Goal: Task Accomplishment & Management: Manage account settings

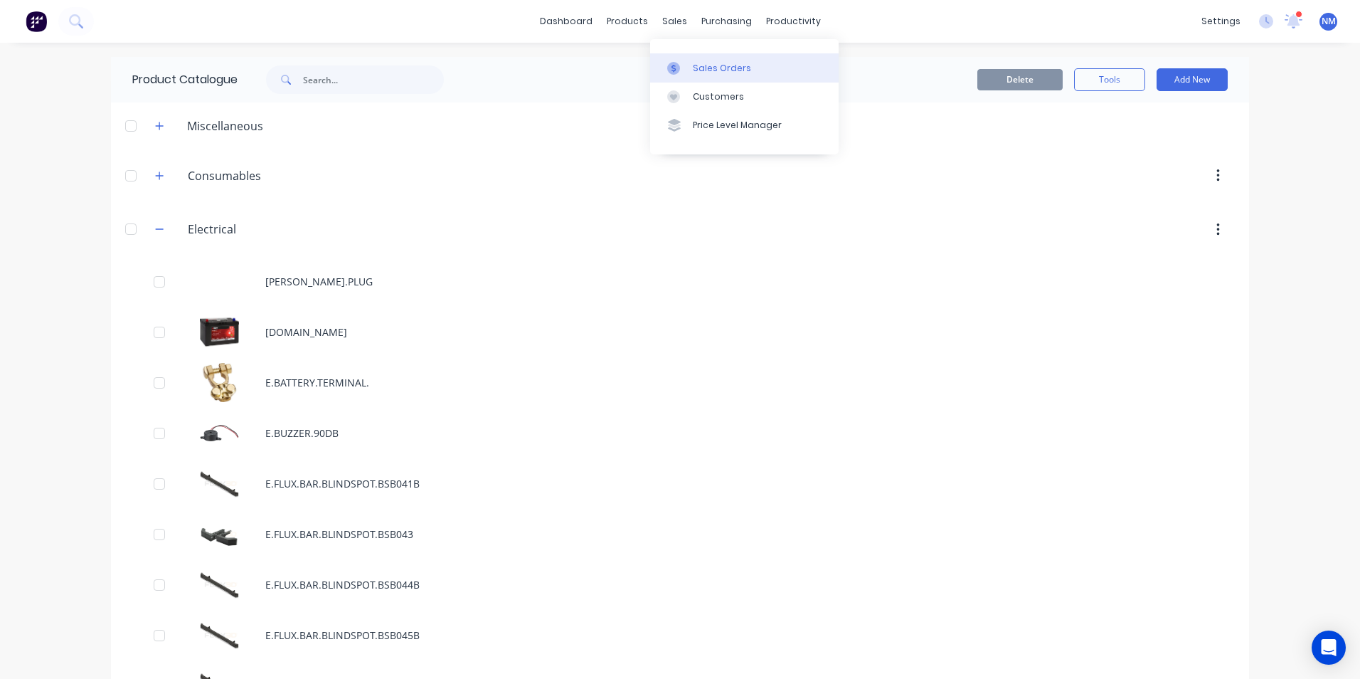
click at [693, 75] on link "Sales Orders" at bounding box center [744, 67] width 189 height 28
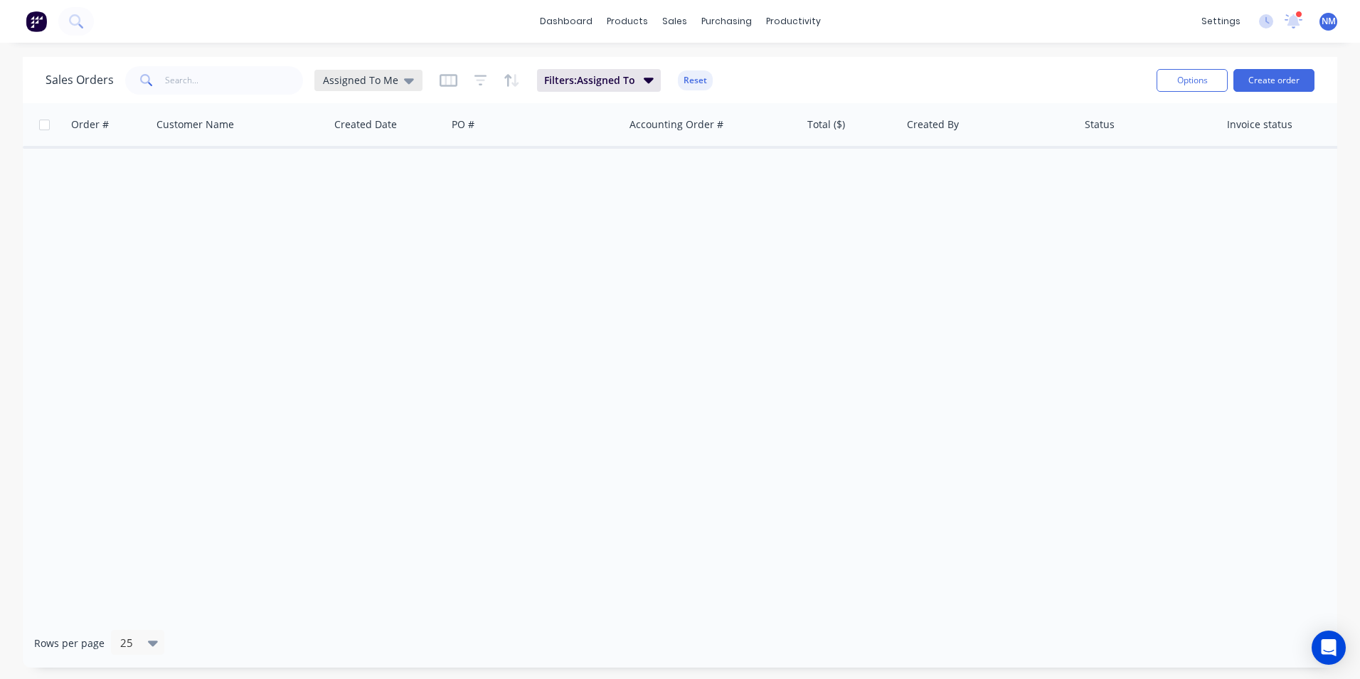
click at [362, 89] on div "Assigned To Me" at bounding box center [368, 80] width 108 height 21
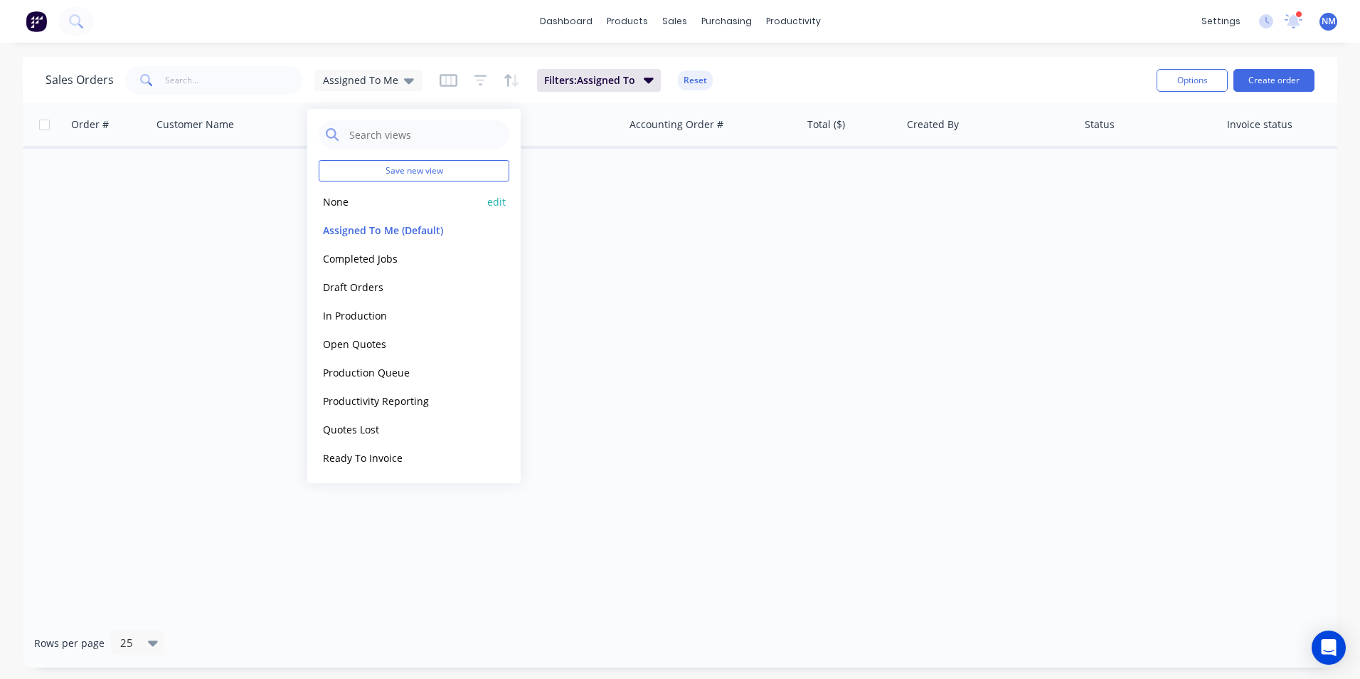
click at [347, 199] on button "None" at bounding box center [400, 202] width 162 height 16
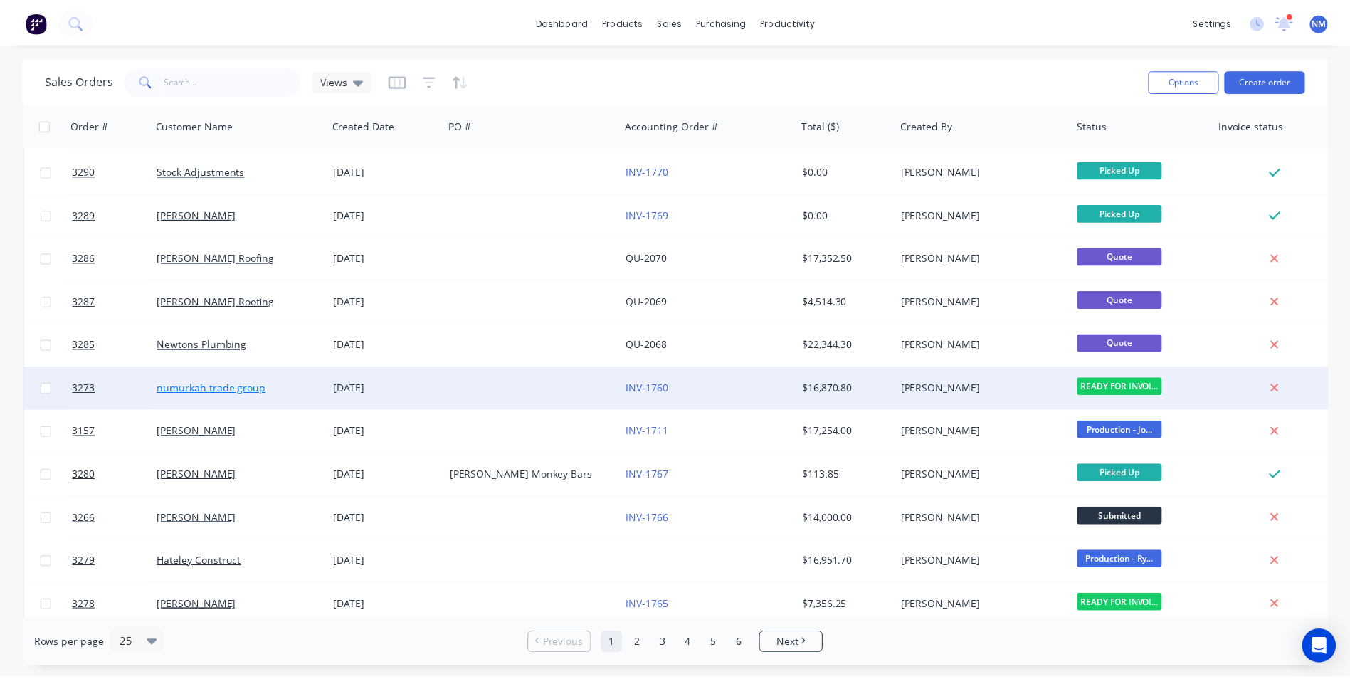
scroll to position [285, 0]
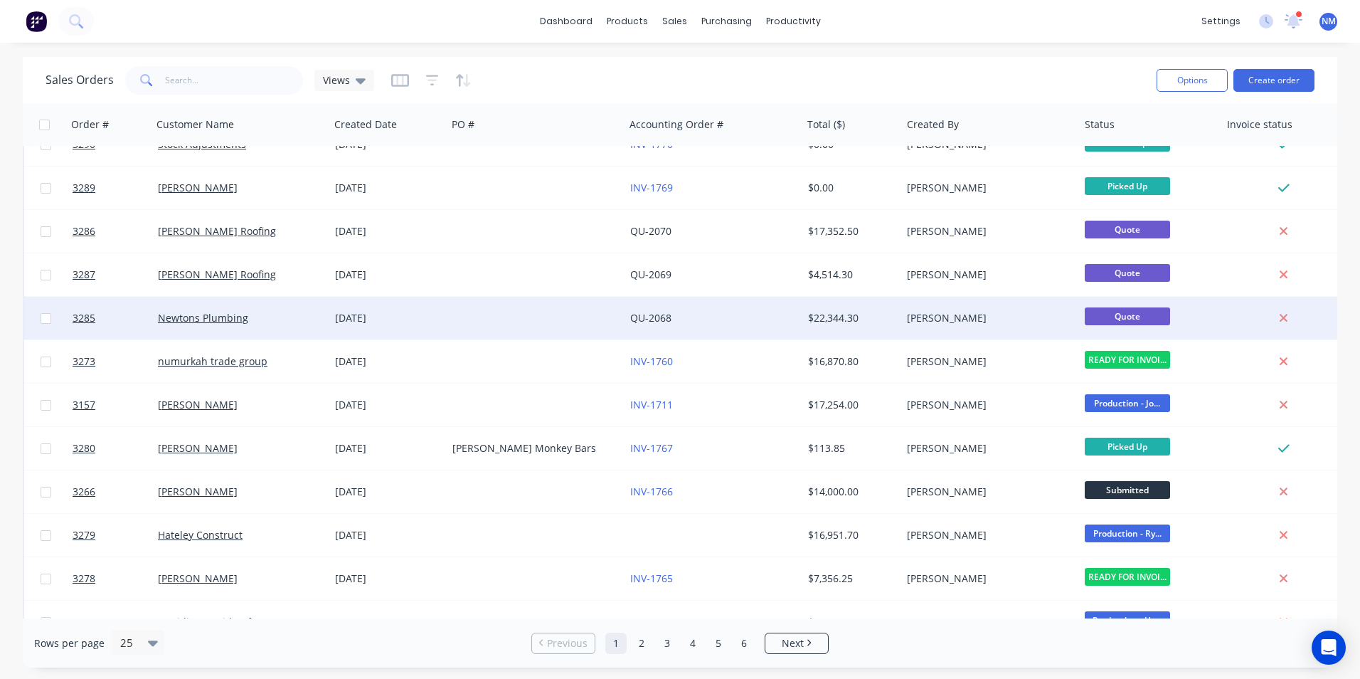
click at [272, 320] on div "Newtons Plumbing" at bounding box center [237, 318] width 158 height 14
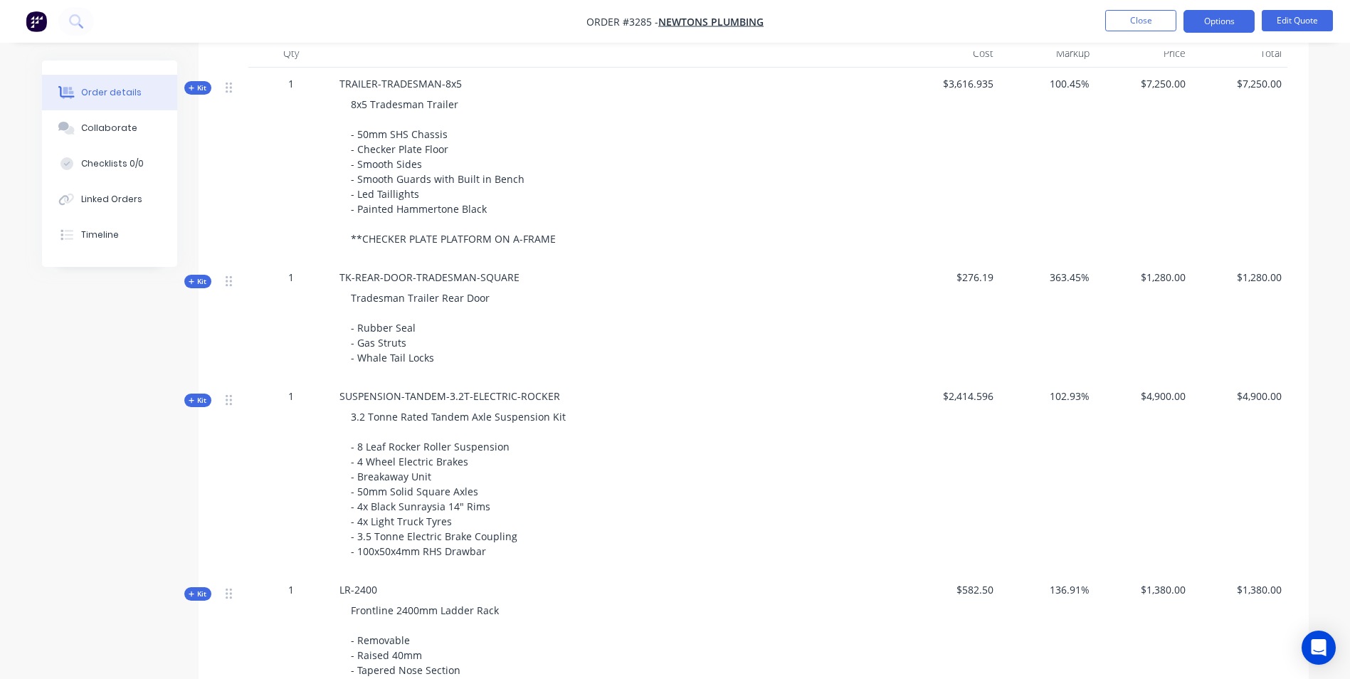
scroll to position [569, 0]
click at [1113, 19] on button "Close" at bounding box center [1140, 20] width 71 height 21
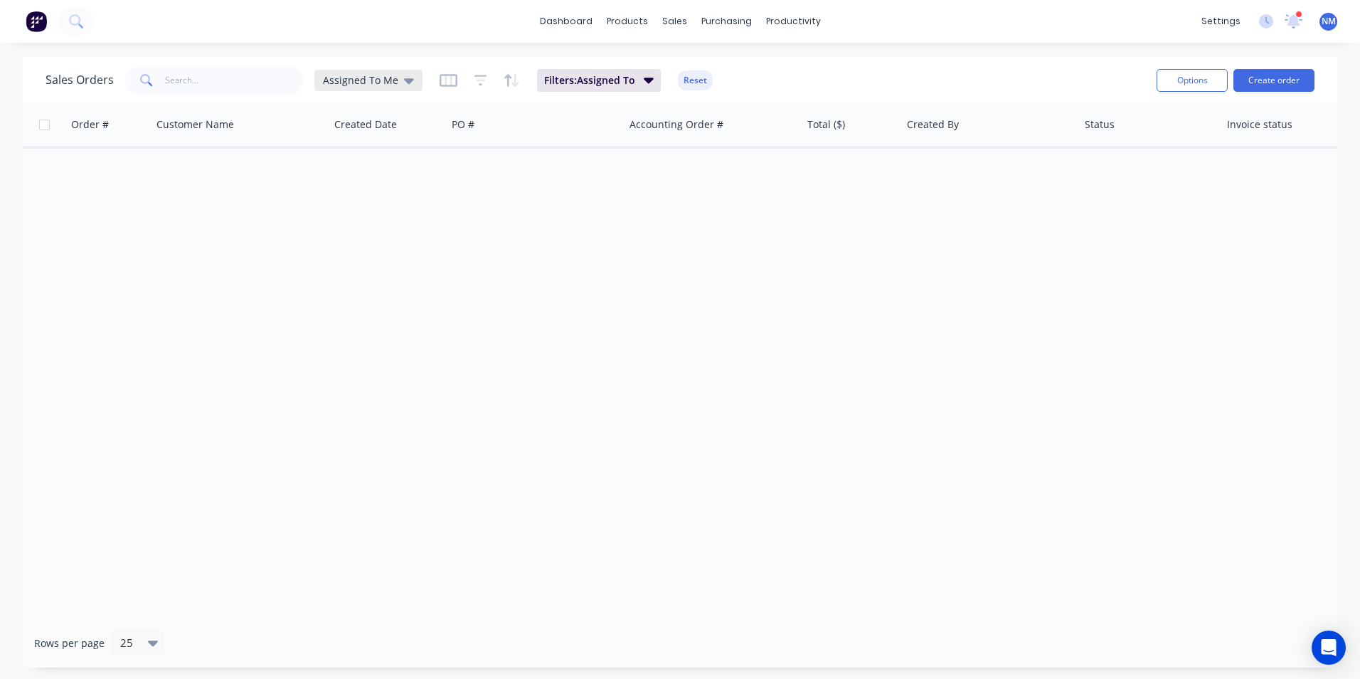
click at [351, 84] on span "Assigned To Me" at bounding box center [360, 80] width 75 height 15
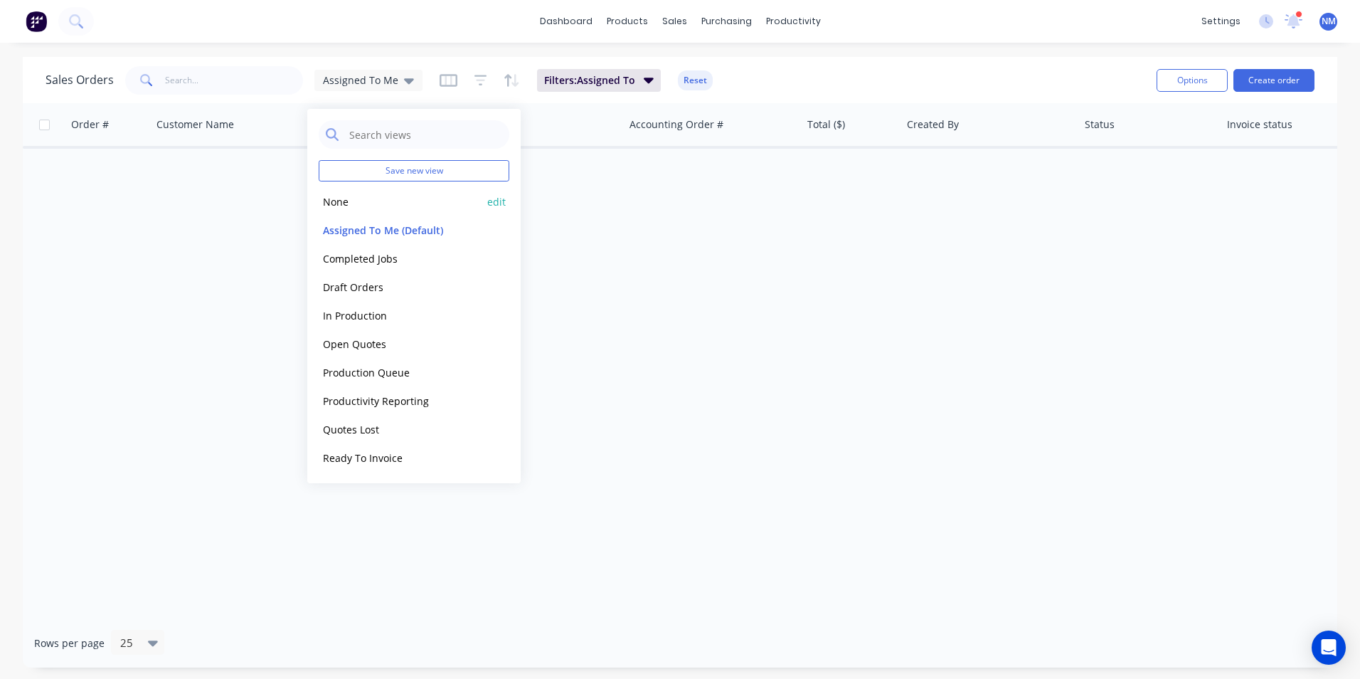
click at [369, 201] on button "None" at bounding box center [400, 202] width 162 height 16
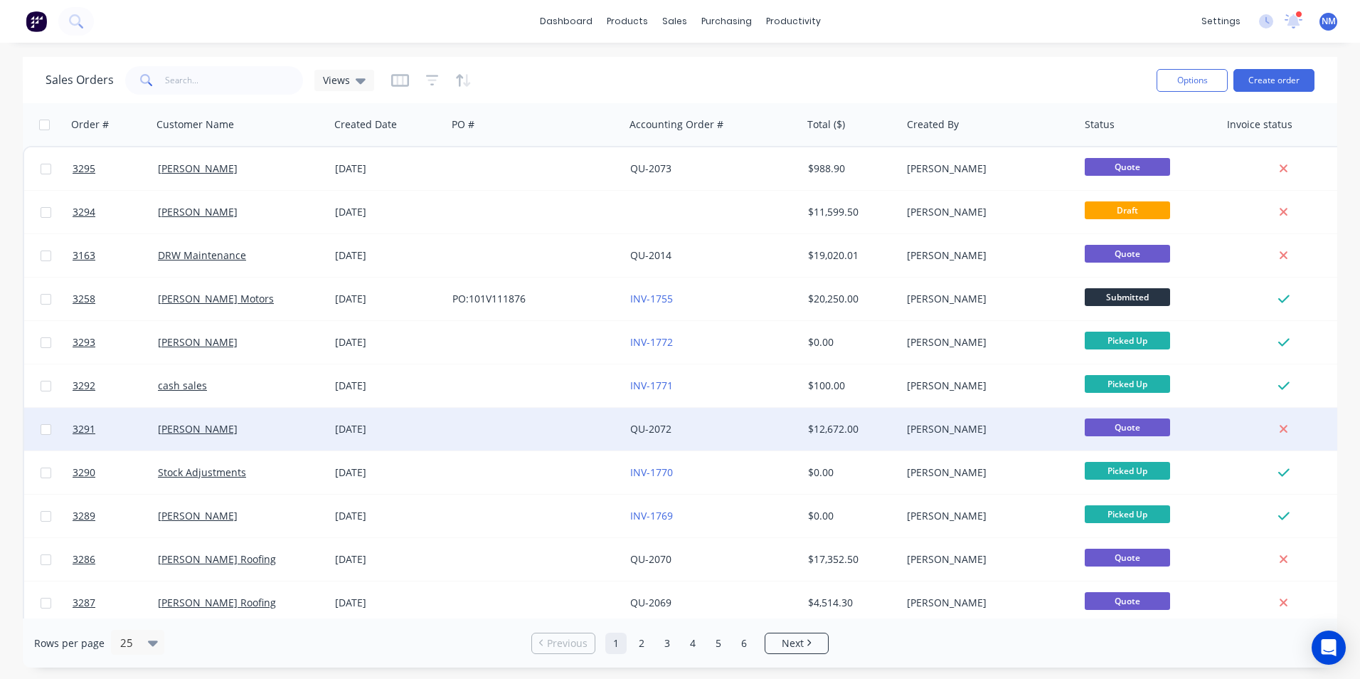
click at [421, 433] on div "[DATE]" at bounding box center [388, 429] width 106 height 14
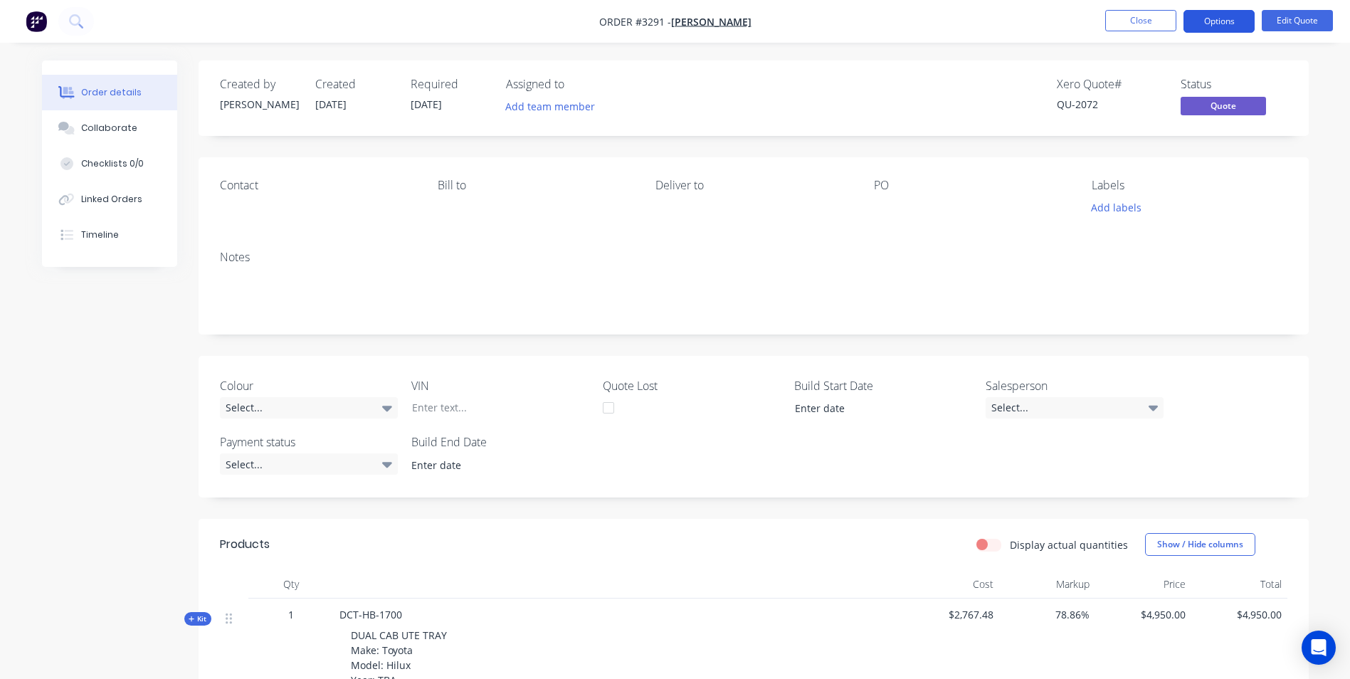
click at [1225, 23] on button "Options" at bounding box center [1218, 21] width 71 height 23
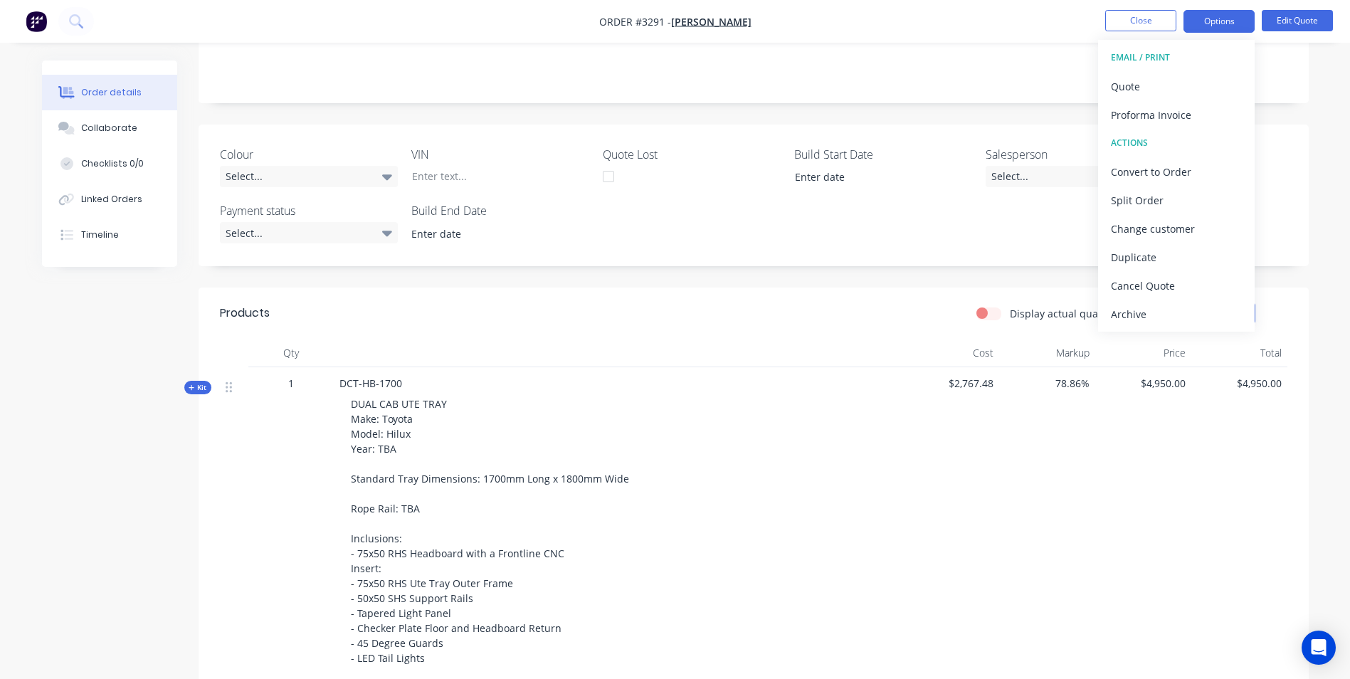
scroll to position [213, 0]
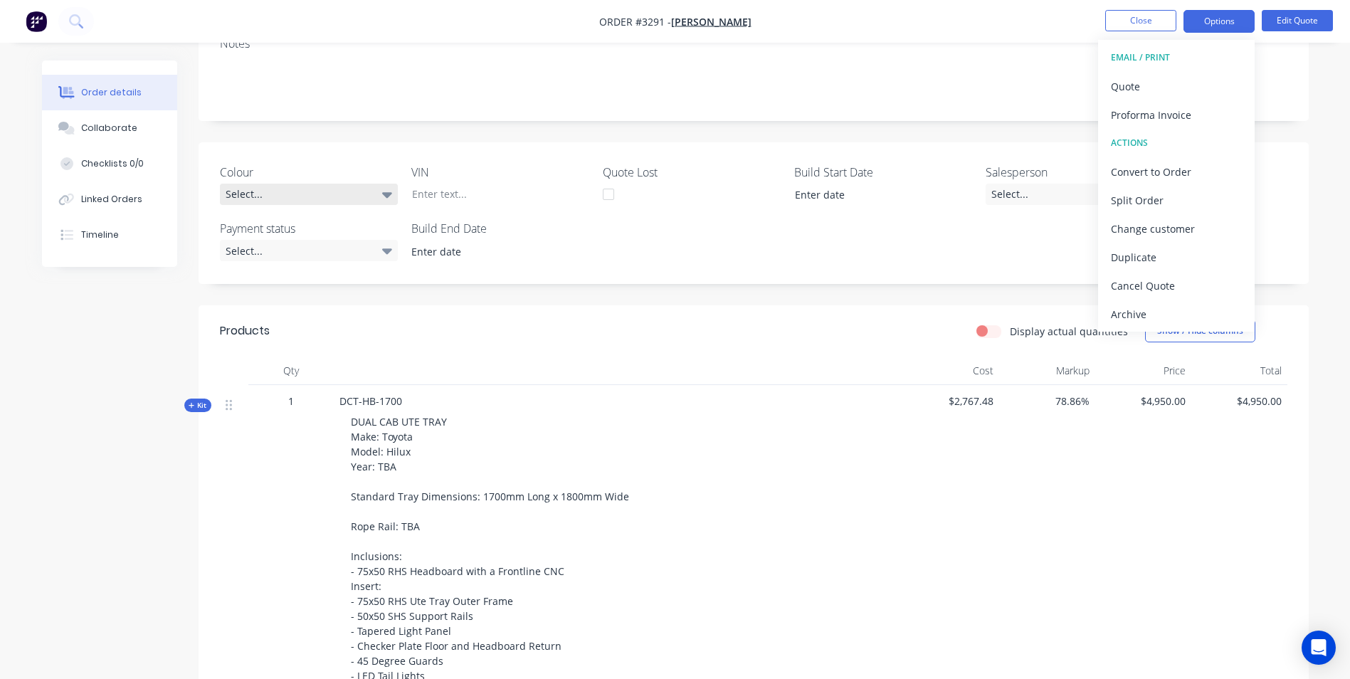
click at [366, 198] on div "Select..." at bounding box center [309, 194] width 178 height 21
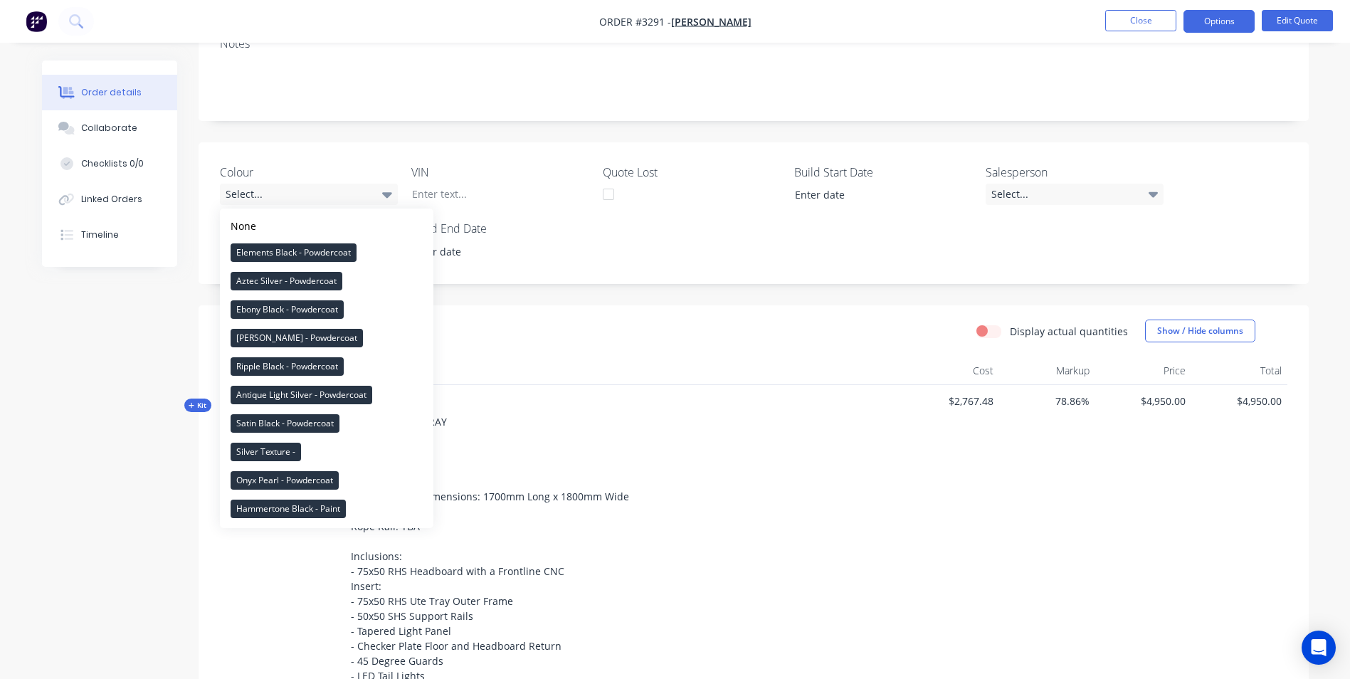
click at [327, 129] on div "Created by [PERSON_NAME] Created [DATE] Required [DATE] Assigned to Add team me…" at bounding box center [753, 658] width 1110 height 1623
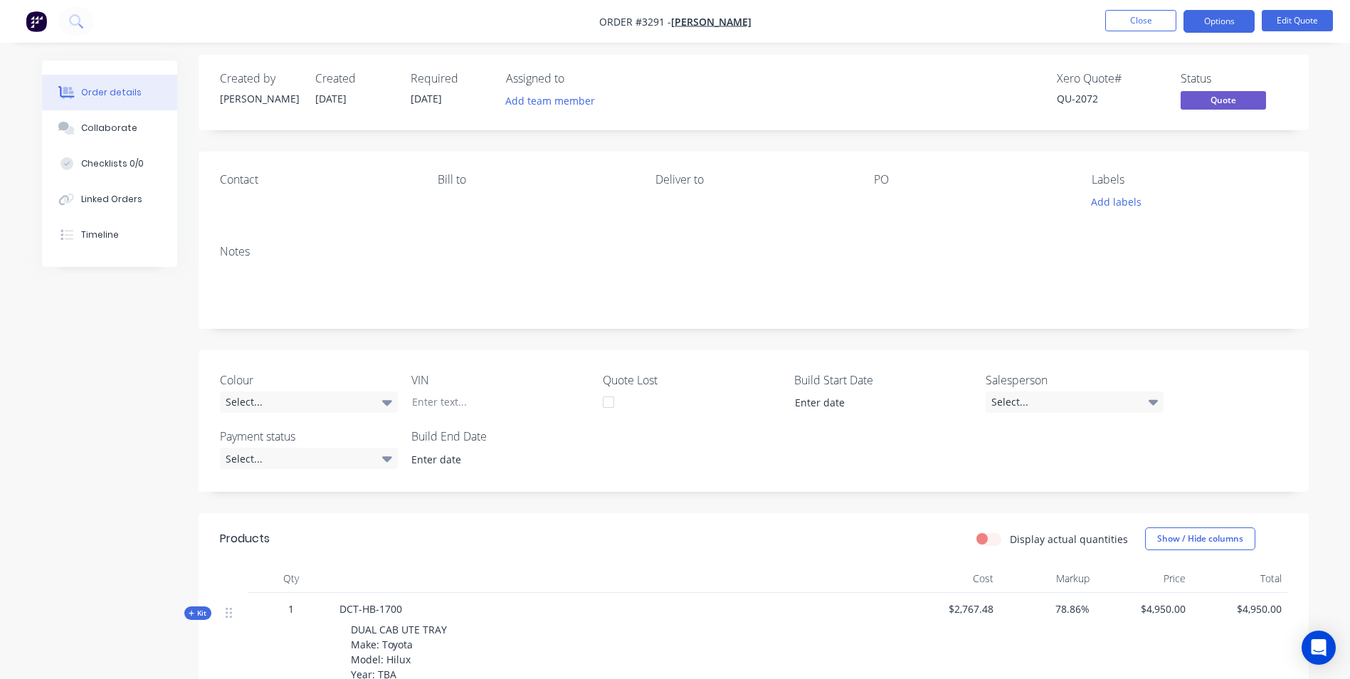
scroll to position [0, 0]
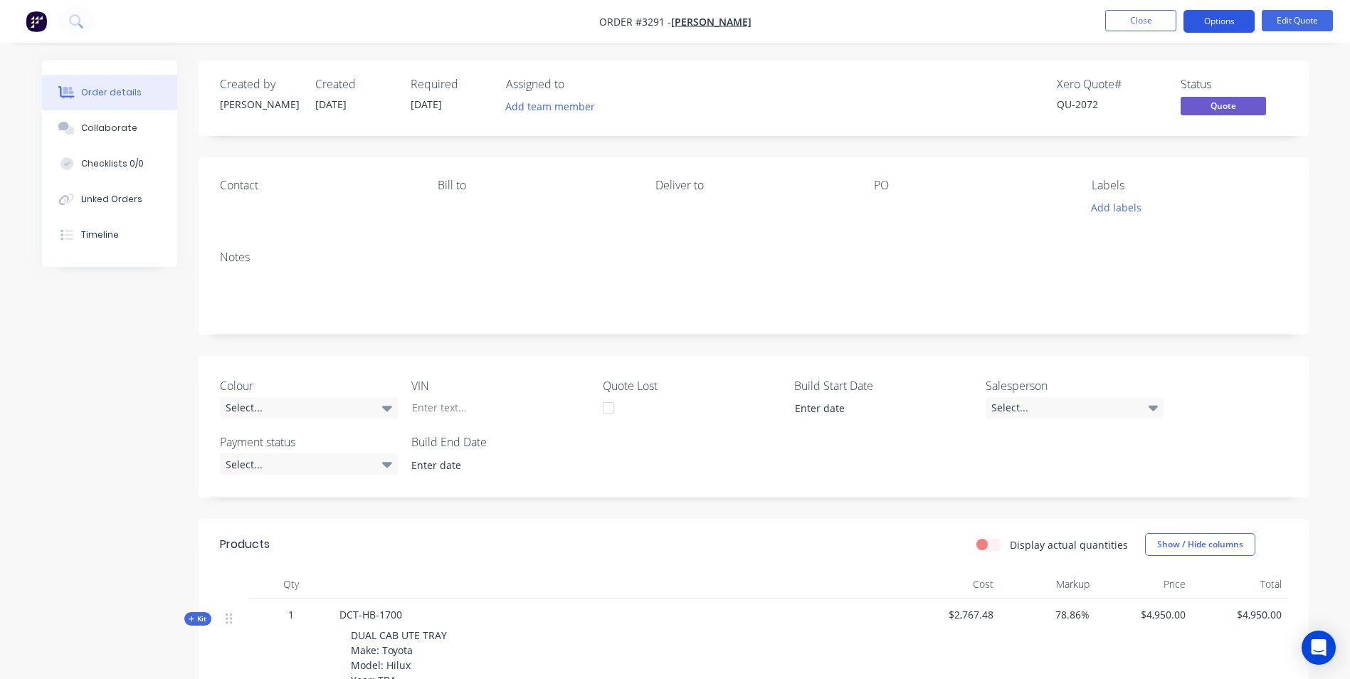
click at [1231, 10] on button "Options" at bounding box center [1218, 21] width 71 height 23
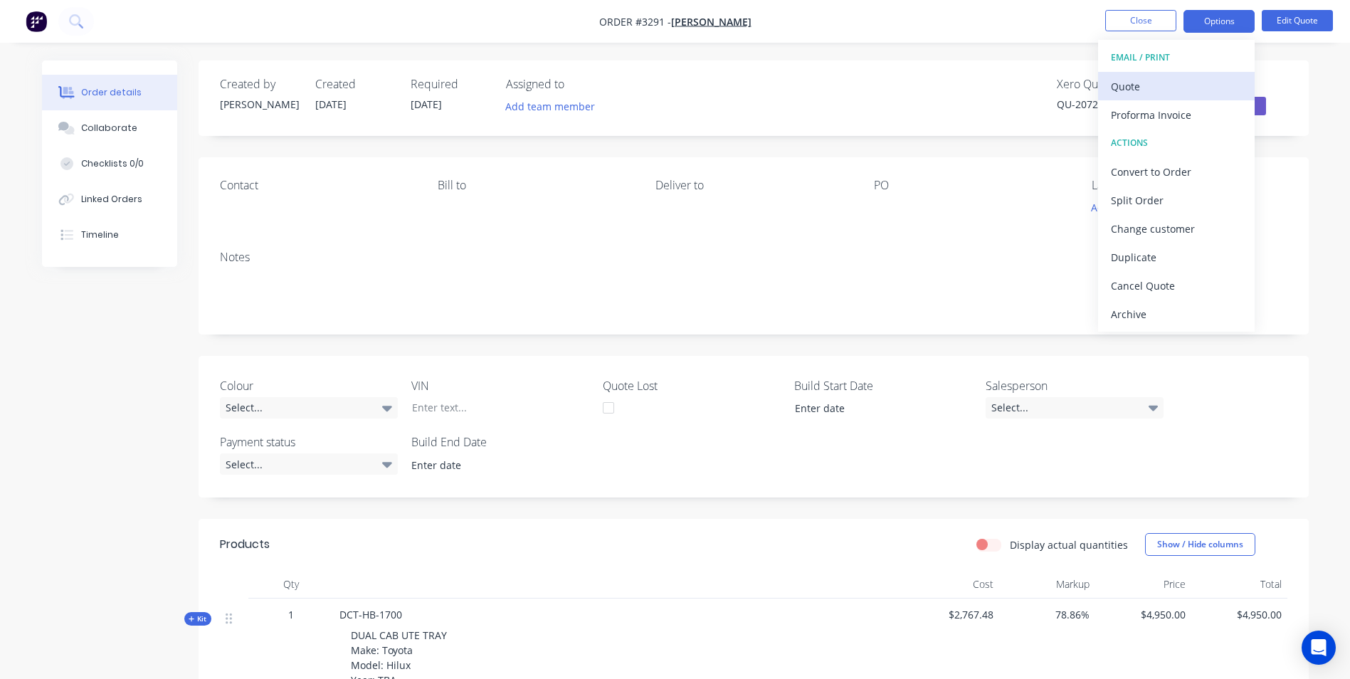
click at [1148, 88] on div "Quote" at bounding box center [1176, 86] width 131 height 21
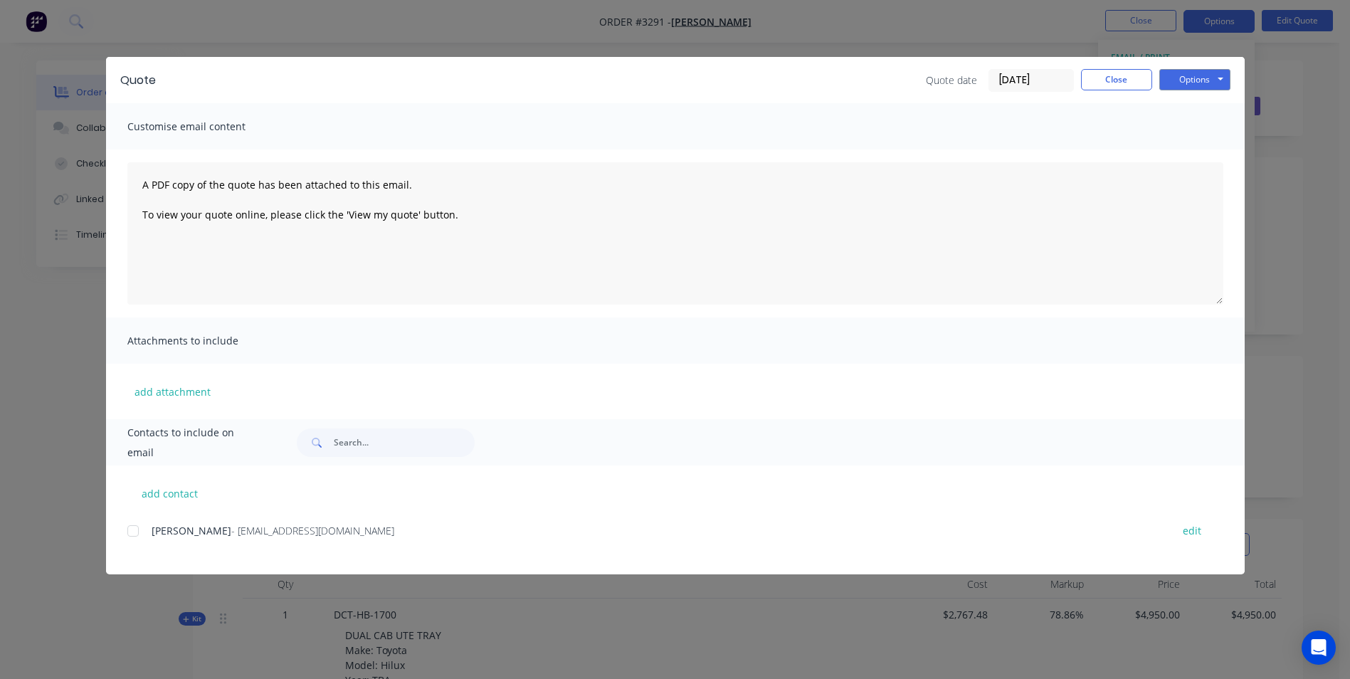
click at [135, 530] on div at bounding box center [133, 530] width 28 height 28
click at [1187, 73] on button "Options" at bounding box center [1194, 79] width 71 height 21
click at [1177, 153] on button "Email" at bounding box center [1204, 151] width 91 height 23
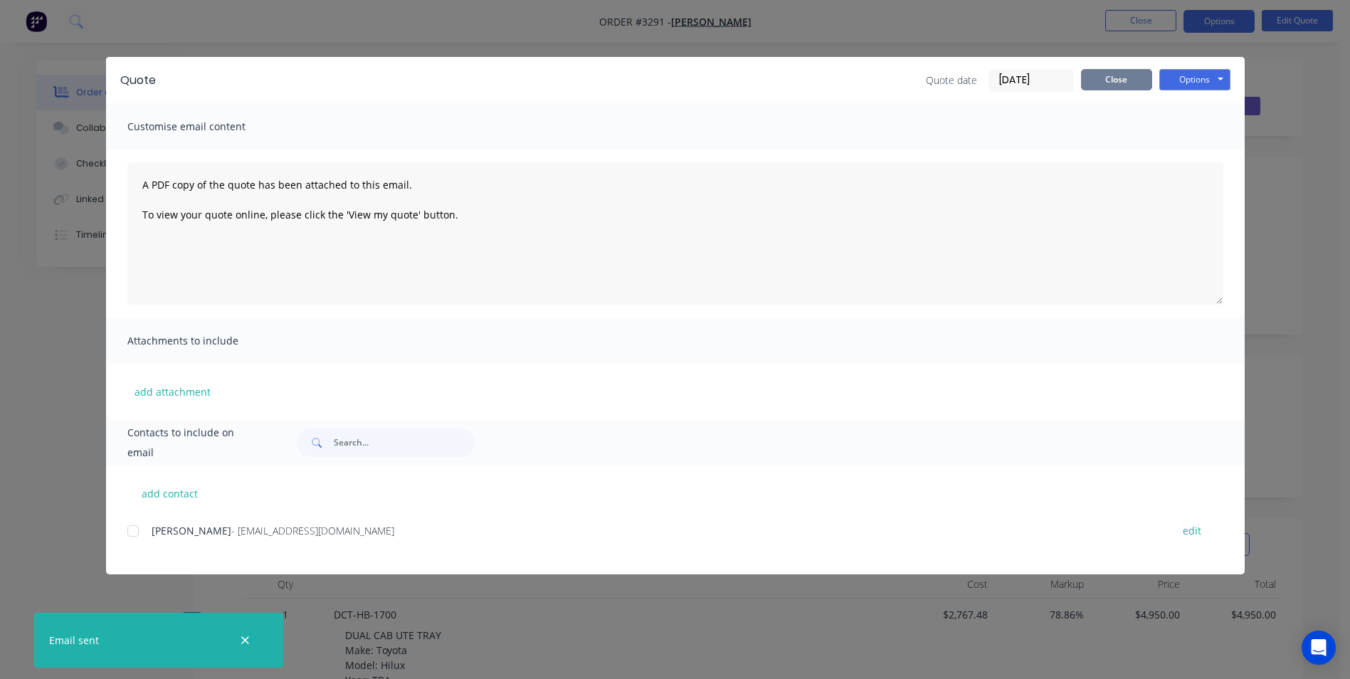
click at [1123, 81] on button "Close" at bounding box center [1116, 79] width 71 height 21
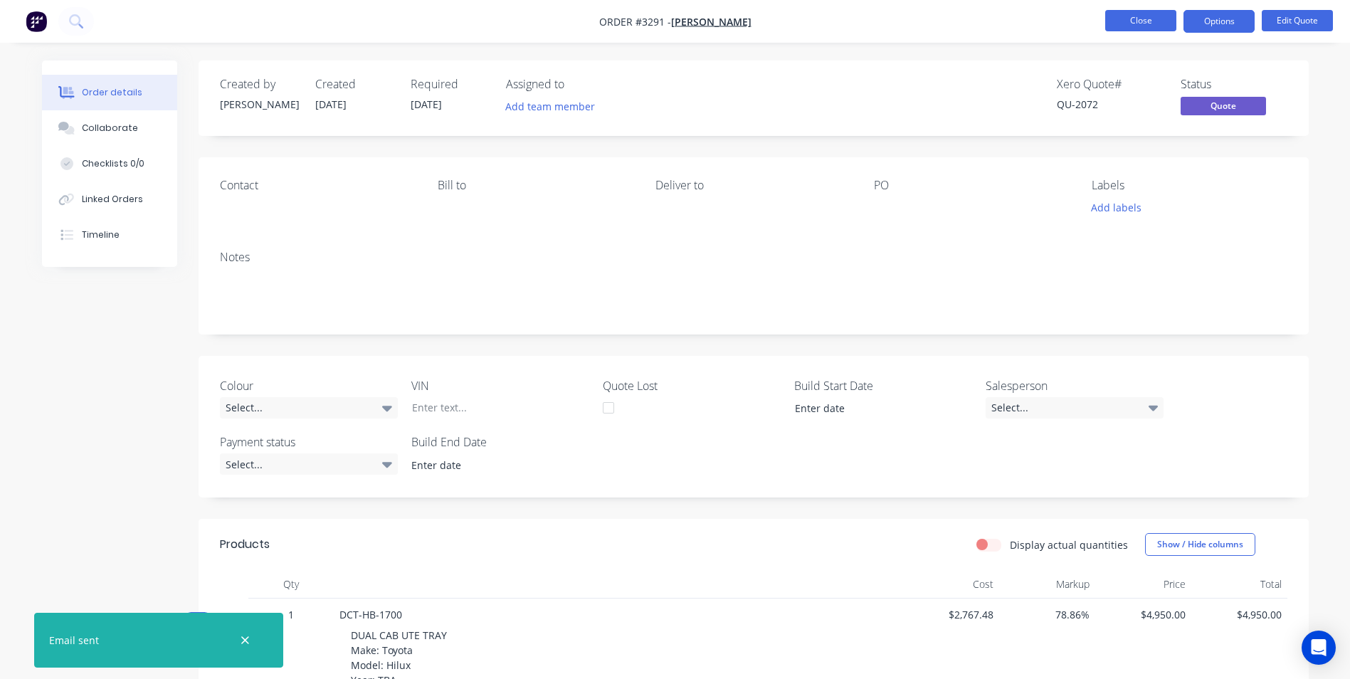
click at [1130, 24] on button "Close" at bounding box center [1140, 20] width 71 height 21
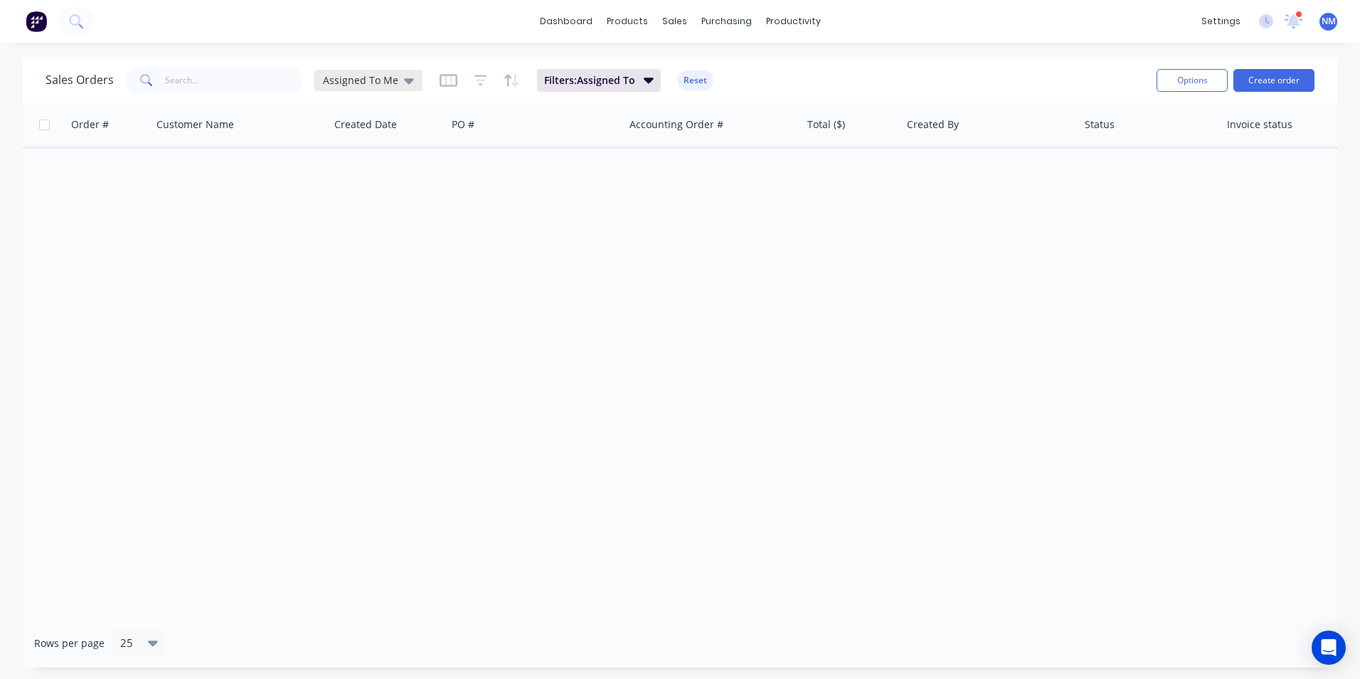
click at [352, 82] on span "Assigned To Me" at bounding box center [360, 80] width 75 height 15
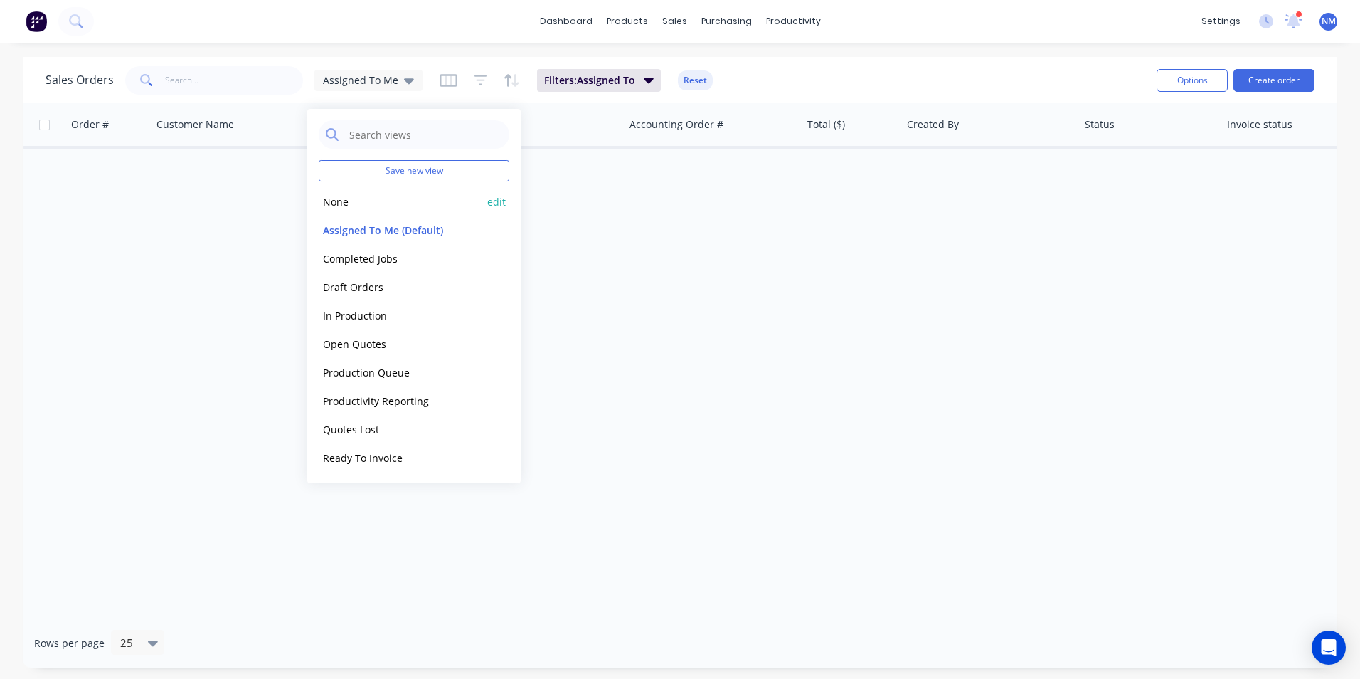
click at [366, 203] on button "None" at bounding box center [400, 202] width 162 height 16
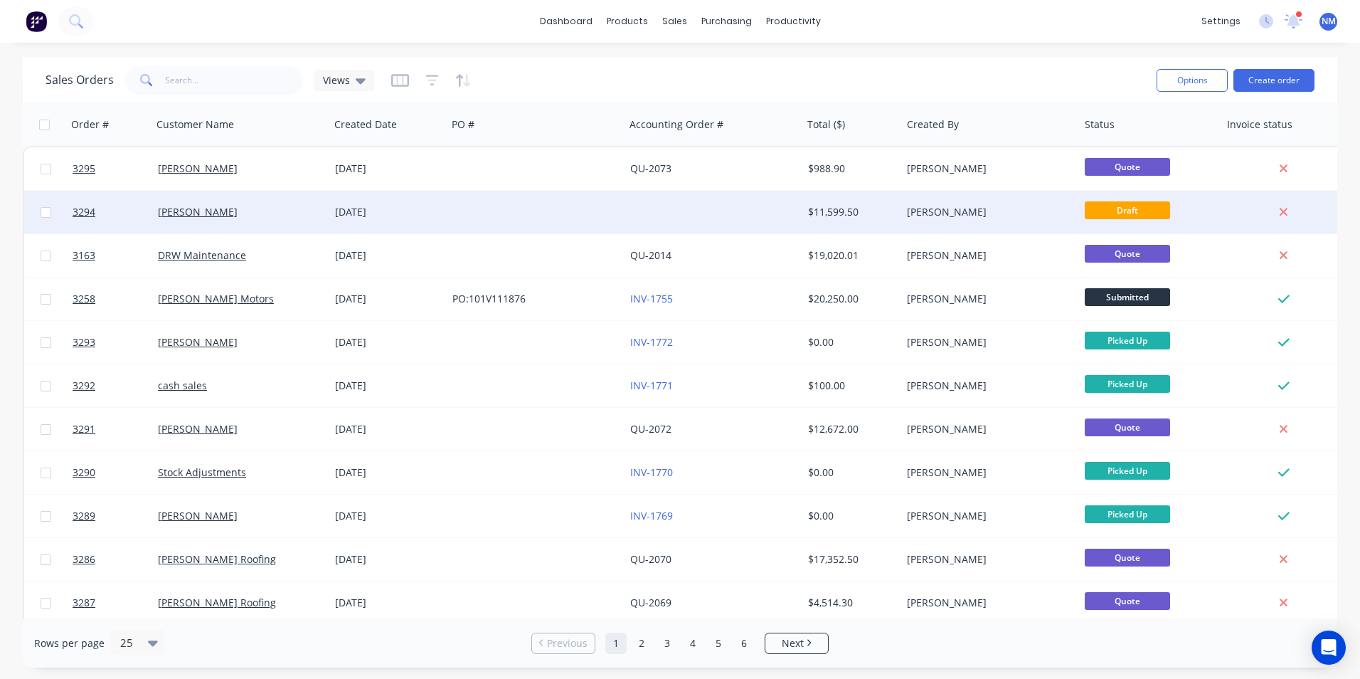
click at [273, 211] on div "[PERSON_NAME]" at bounding box center [237, 212] width 158 height 14
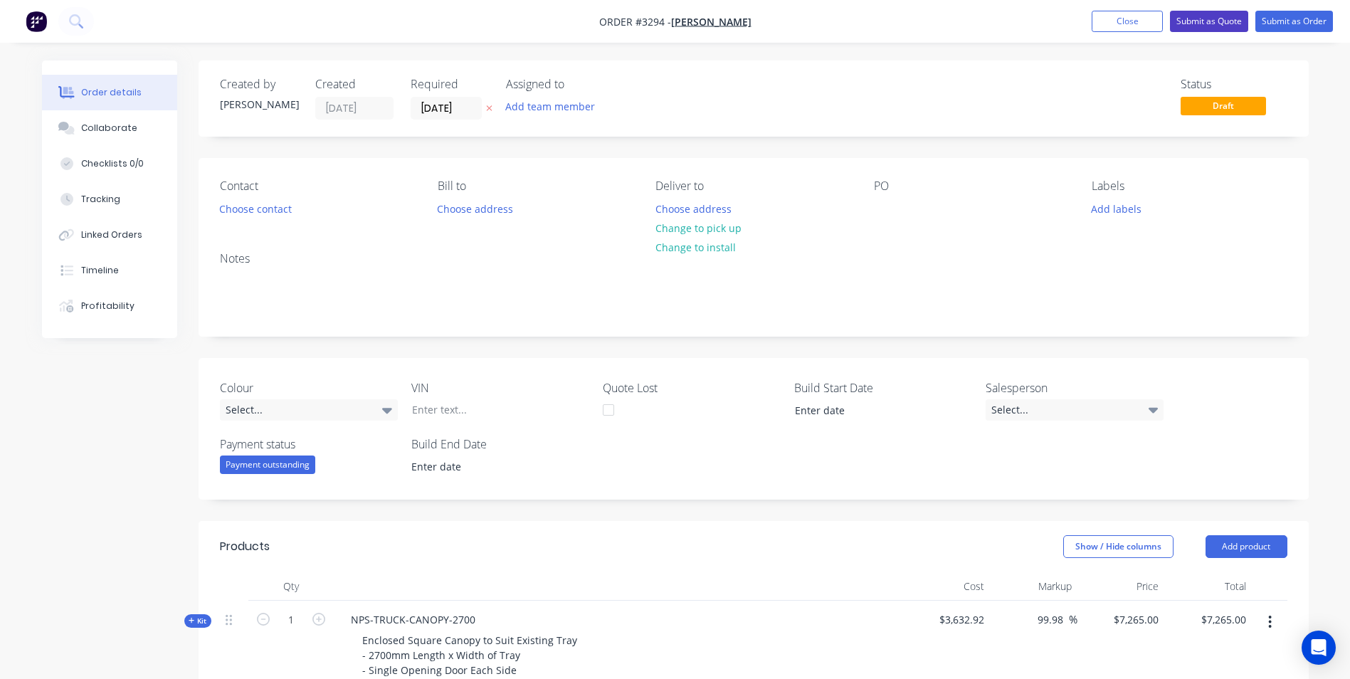
click at [1203, 22] on button "Submit as Quote" at bounding box center [1209, 21] width 78 height 21
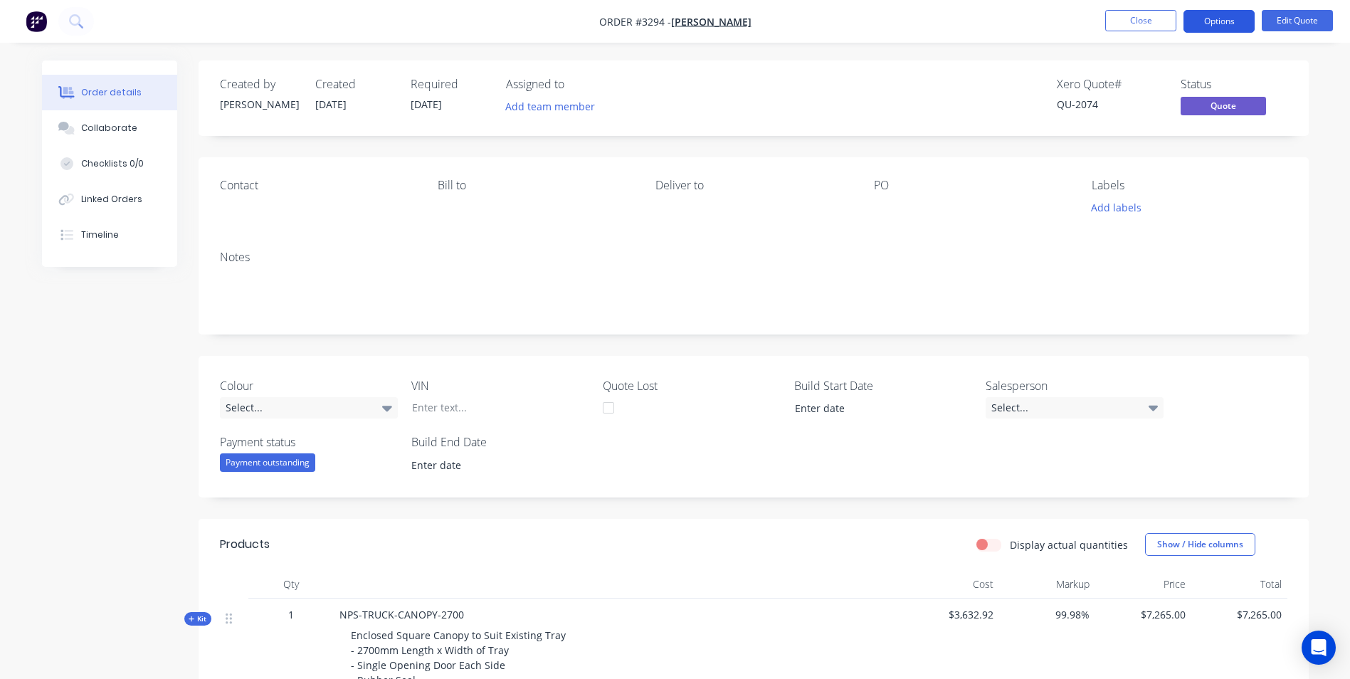
click at [1218, 22] on button "Options" at bounding box center [1218, 21] width 71 height 23
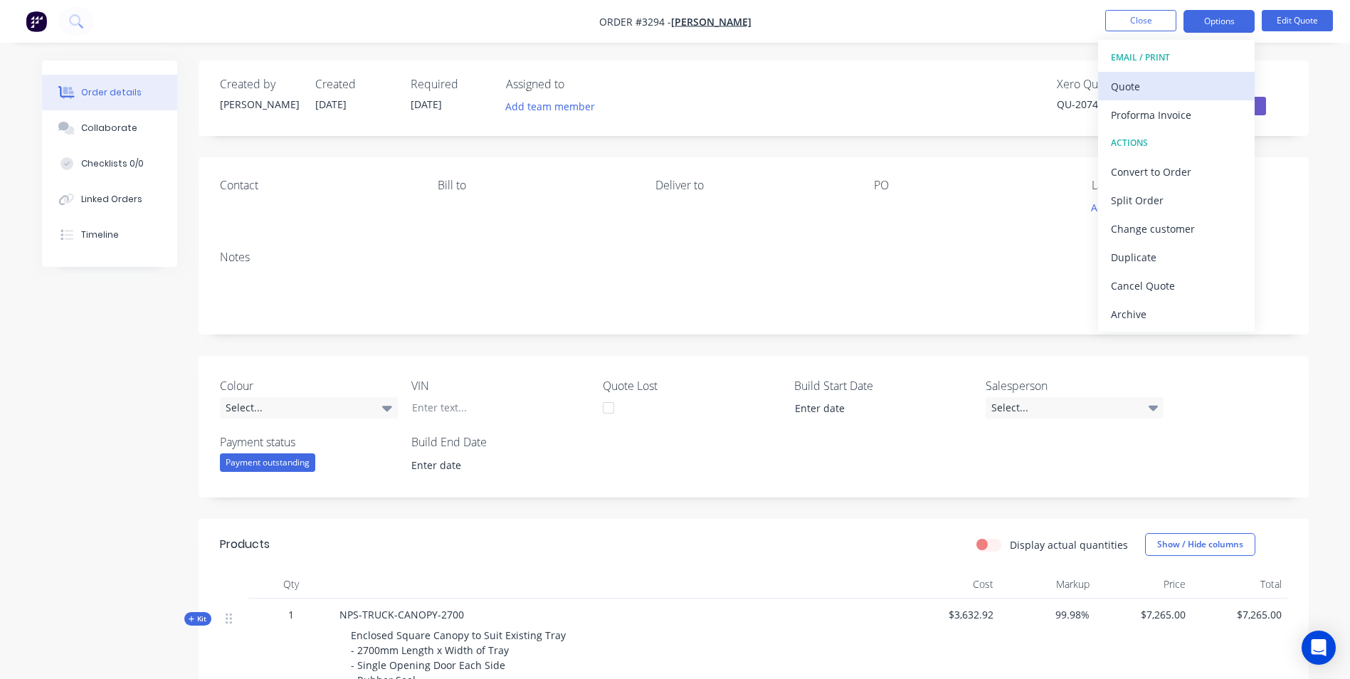
click at [1150, 91] on div "Quote" at bounding box center [1176, 86] width 131 height 21
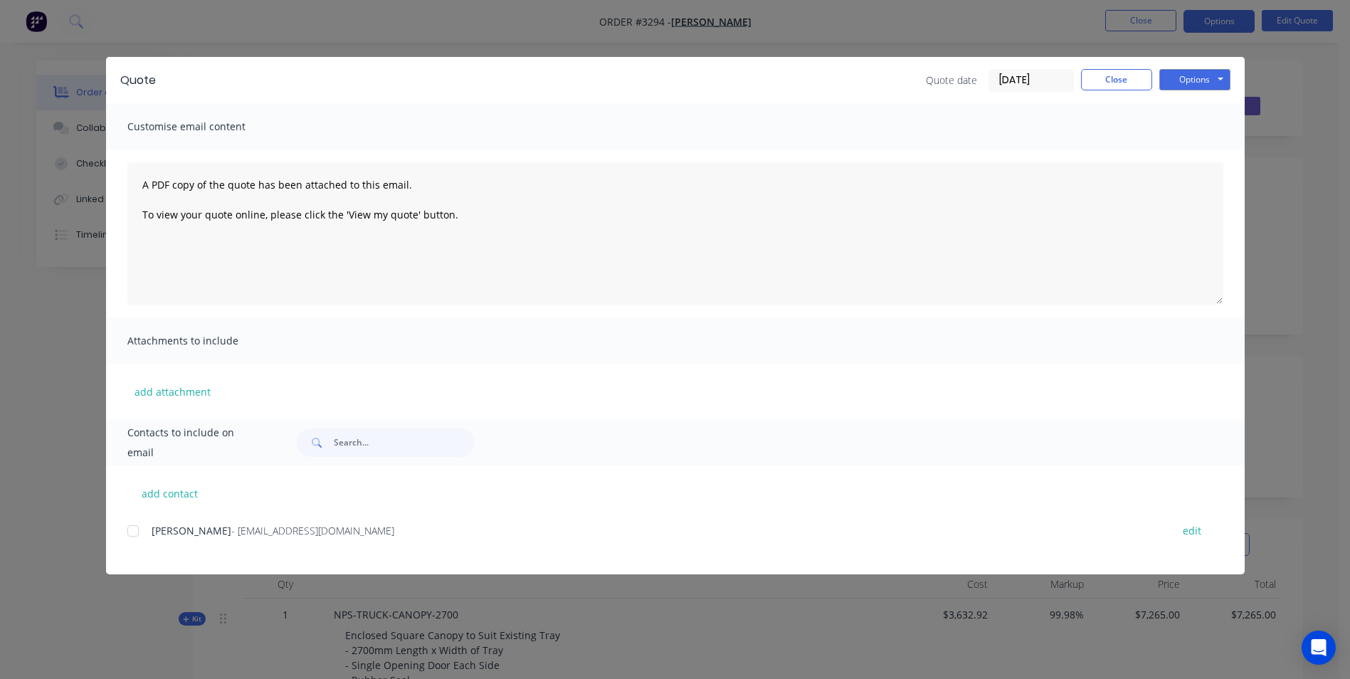
click at [130, 532] on div at bounding box center [133, 530] width 28 height 28
click at [1196, 81] on button "Options" at bounding box center [1194, 79] width 71 height 21
click at [1206, 152] on button "Email" at bounding box center [1204, 151] width 91 height 23
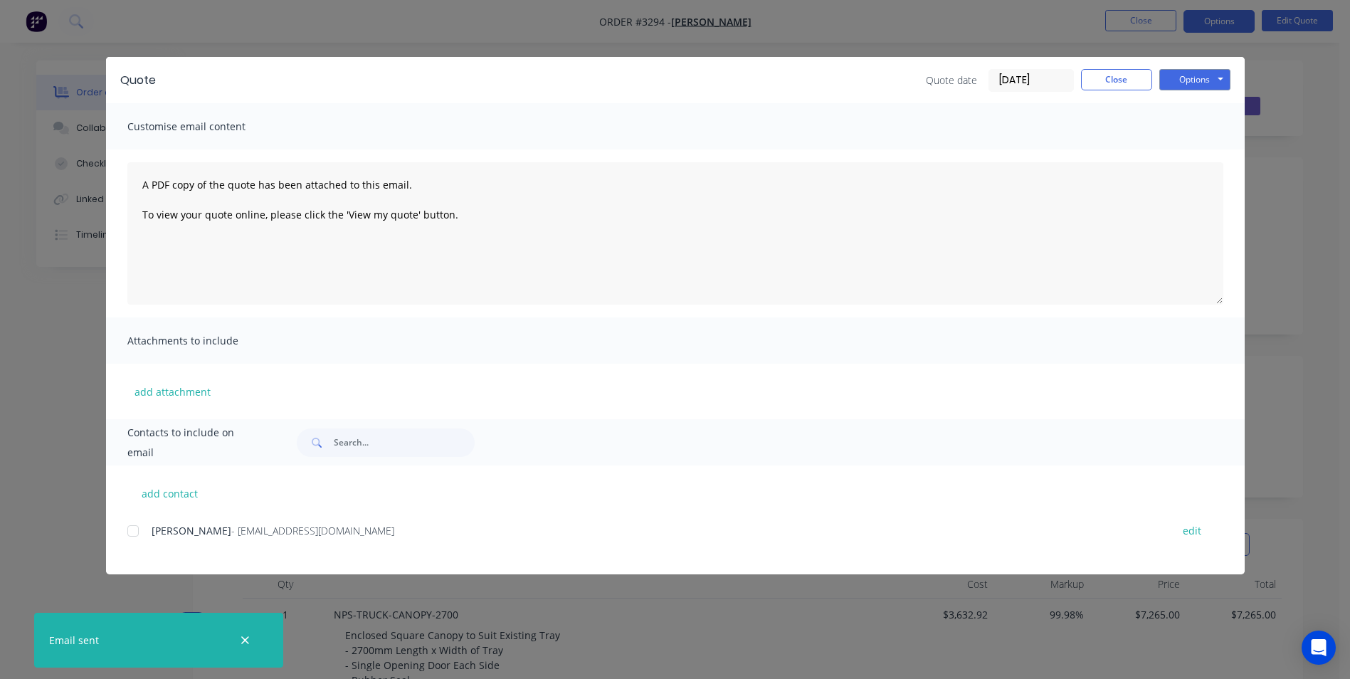
click at [1116, 90] on div "Quote date [DATE] Close Options Preview Print Email" at bounding box center [1078, 80] width 304 height 23
click at [1102, 72] on button "Close" at bounding box center [1116, 79] width 71 height 21
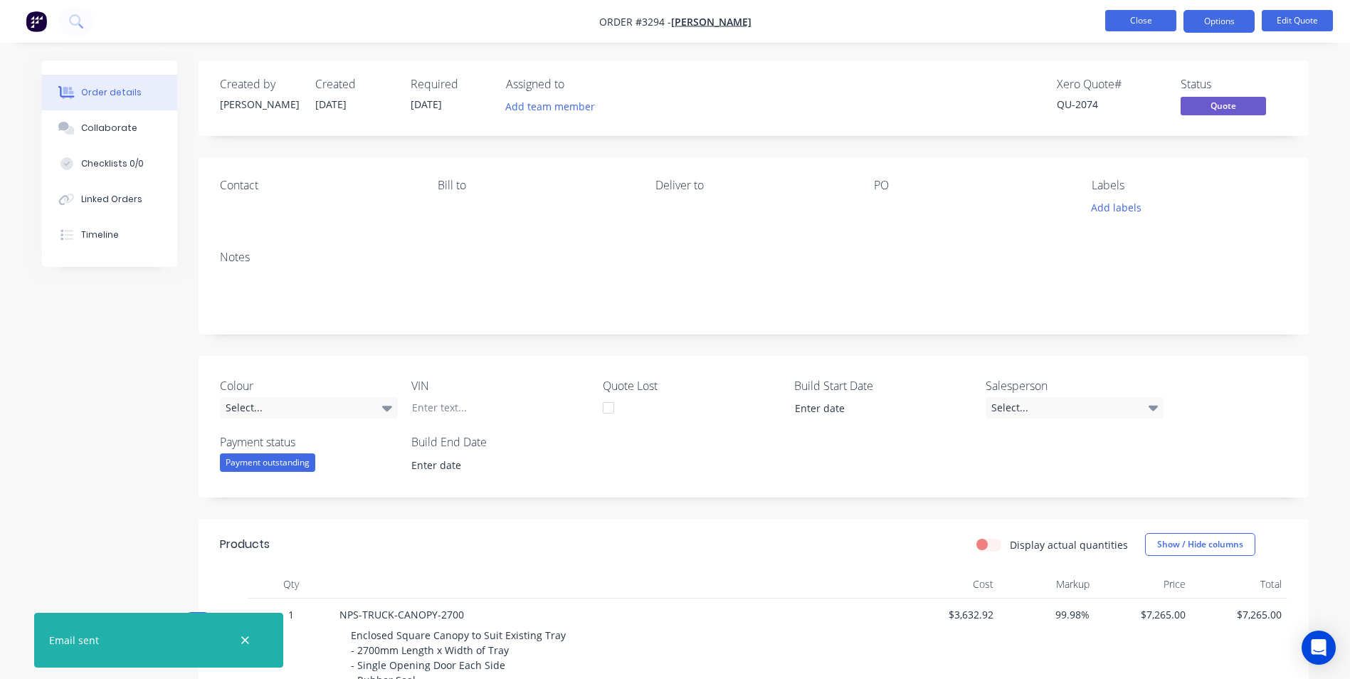
click at [1150, 14] on button "Close" at bounding box center [1140, 20] width 71 height 21
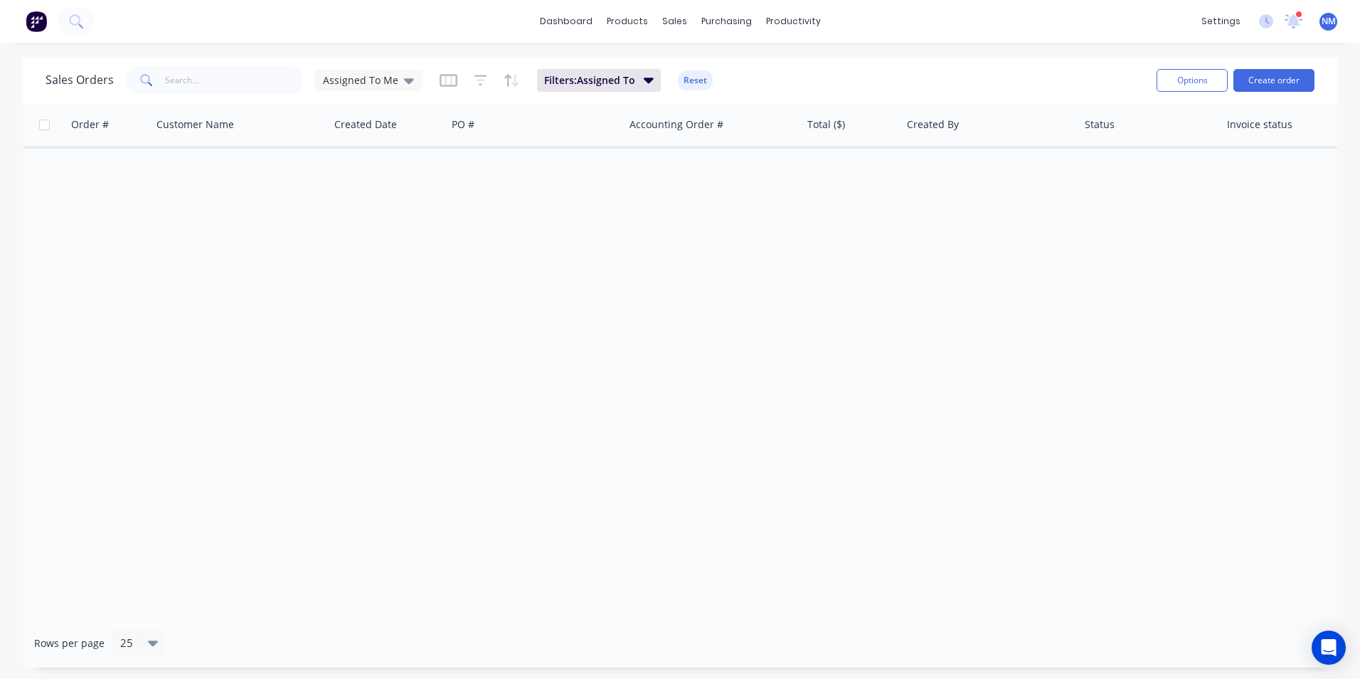
drag, startPoint x: 363, startPoint y: 84, endPoint x: 363, endPoint y: 96, distance: 12.1
click at [363, 84] on span "Assigned To Me" at bounding box center [360, 80] width 75 height 15
click at [350, 203] on button "None" at bounding box center [400, 202] width 162 height 16
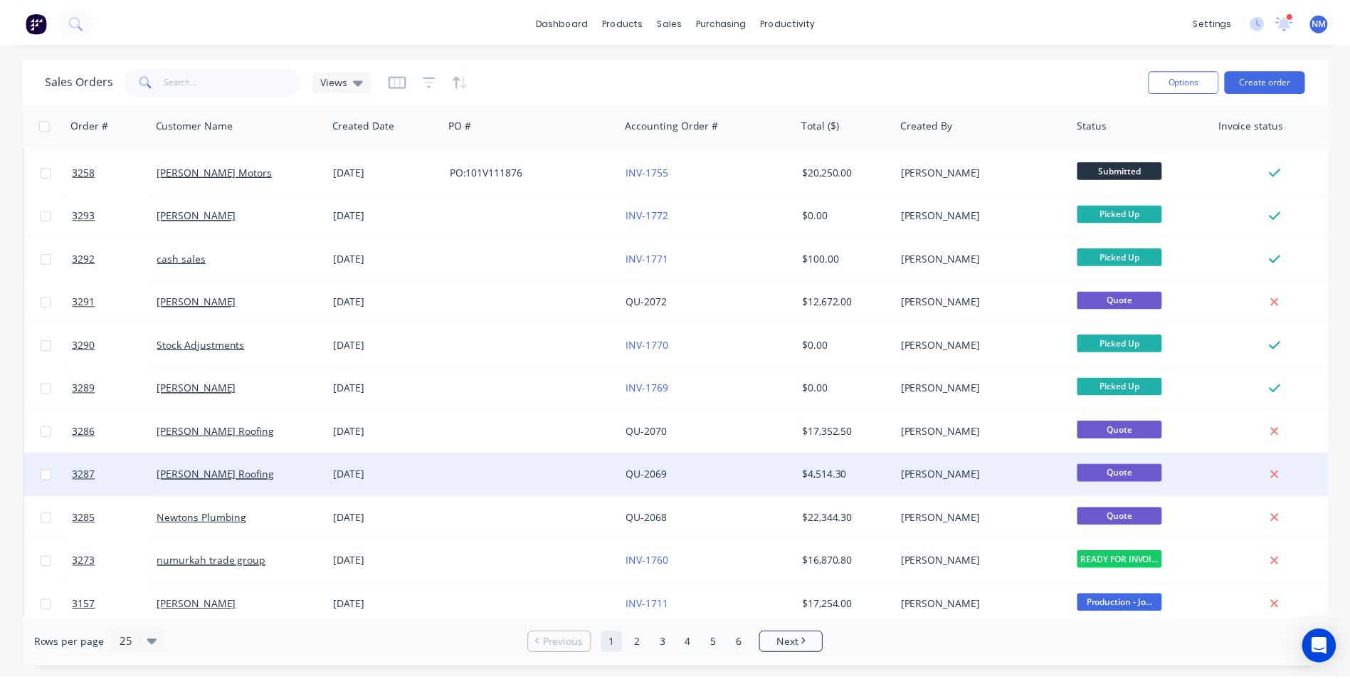
scroll to position [213, 0]
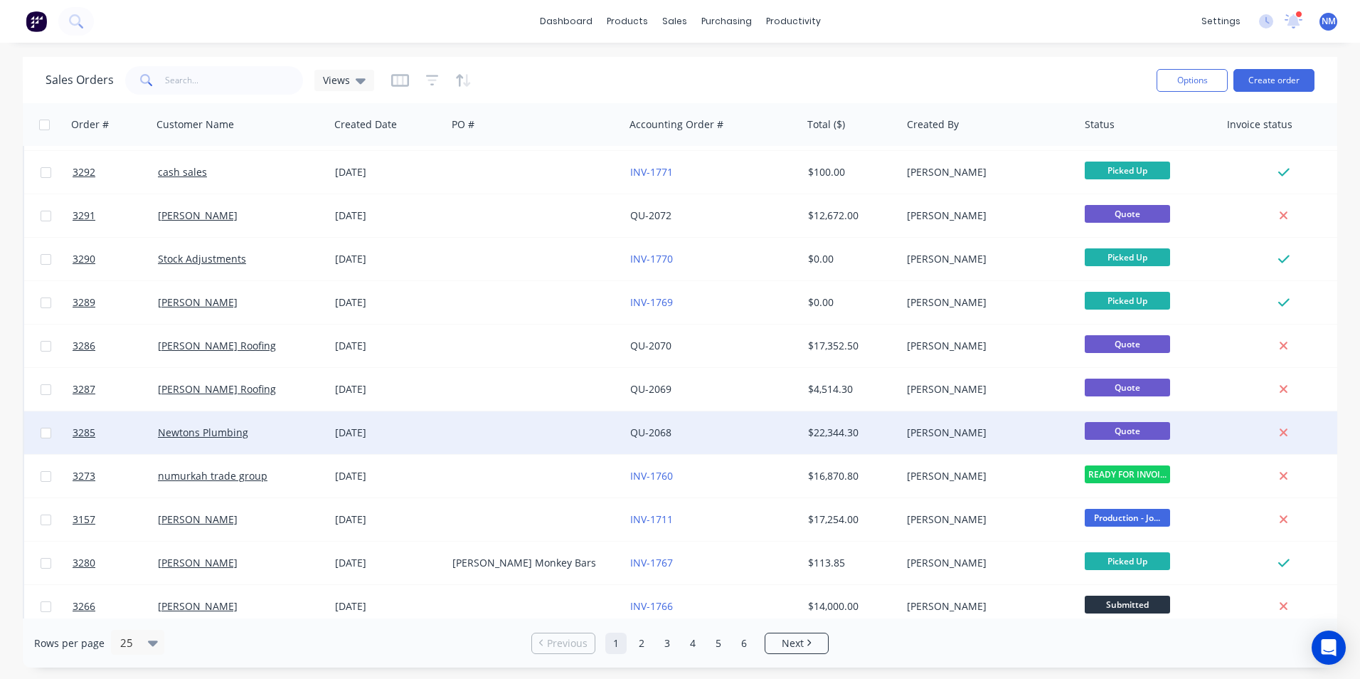
click at [416, 438] on div "[DATE]" at bounding box center [388, 432] width 106 height 14
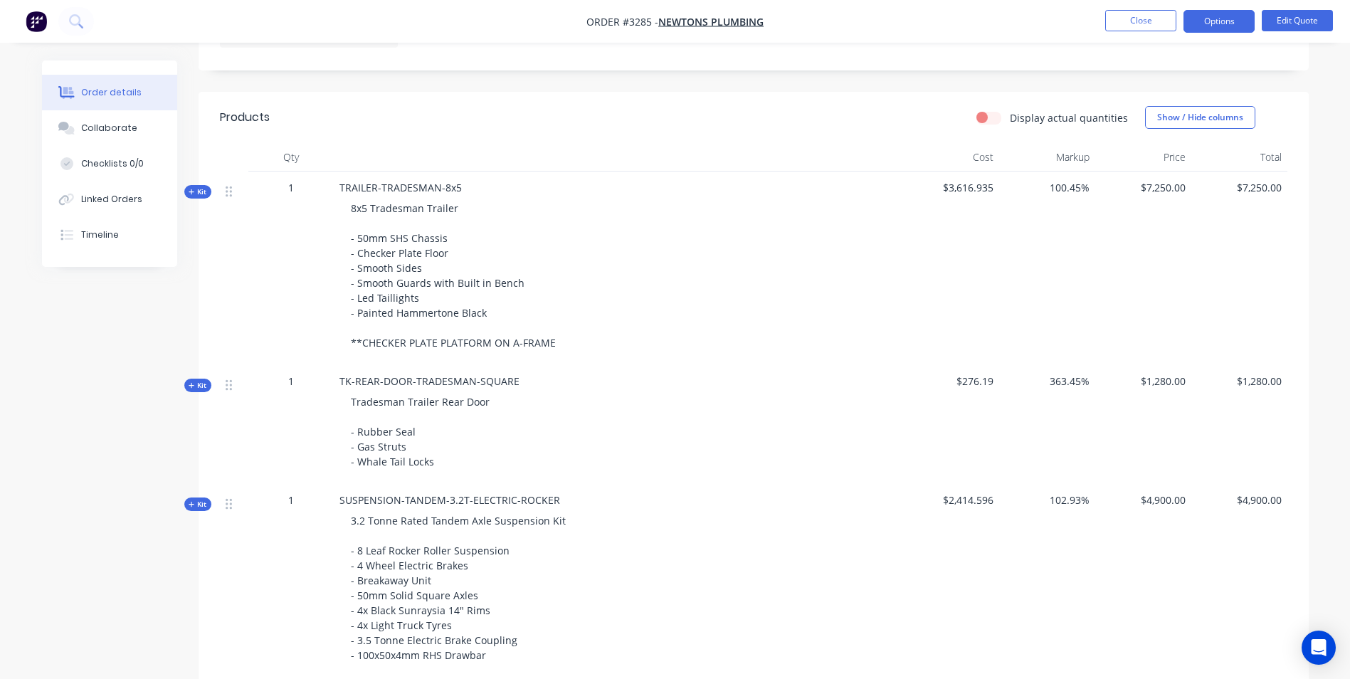
scroll to position [498, 0]
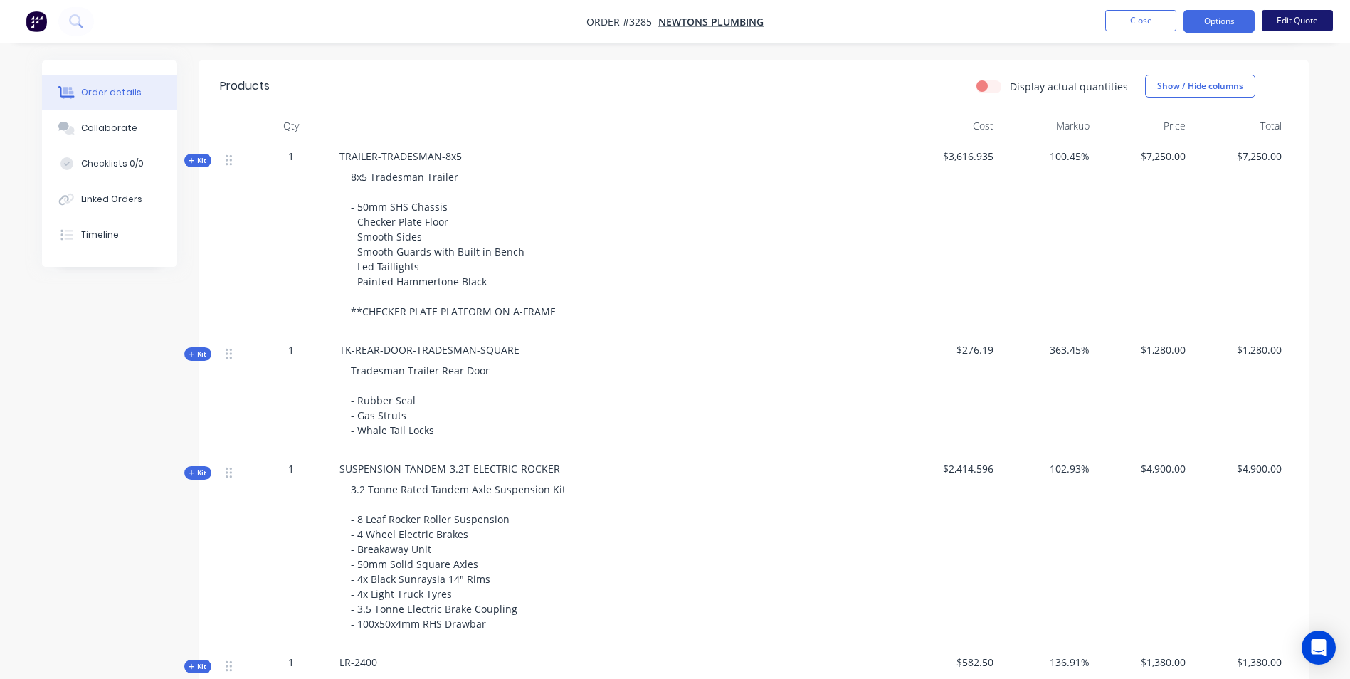
click at [1308, 21] on button "Edit Quote" at bounding box center [1296, 20] width 71 height 21
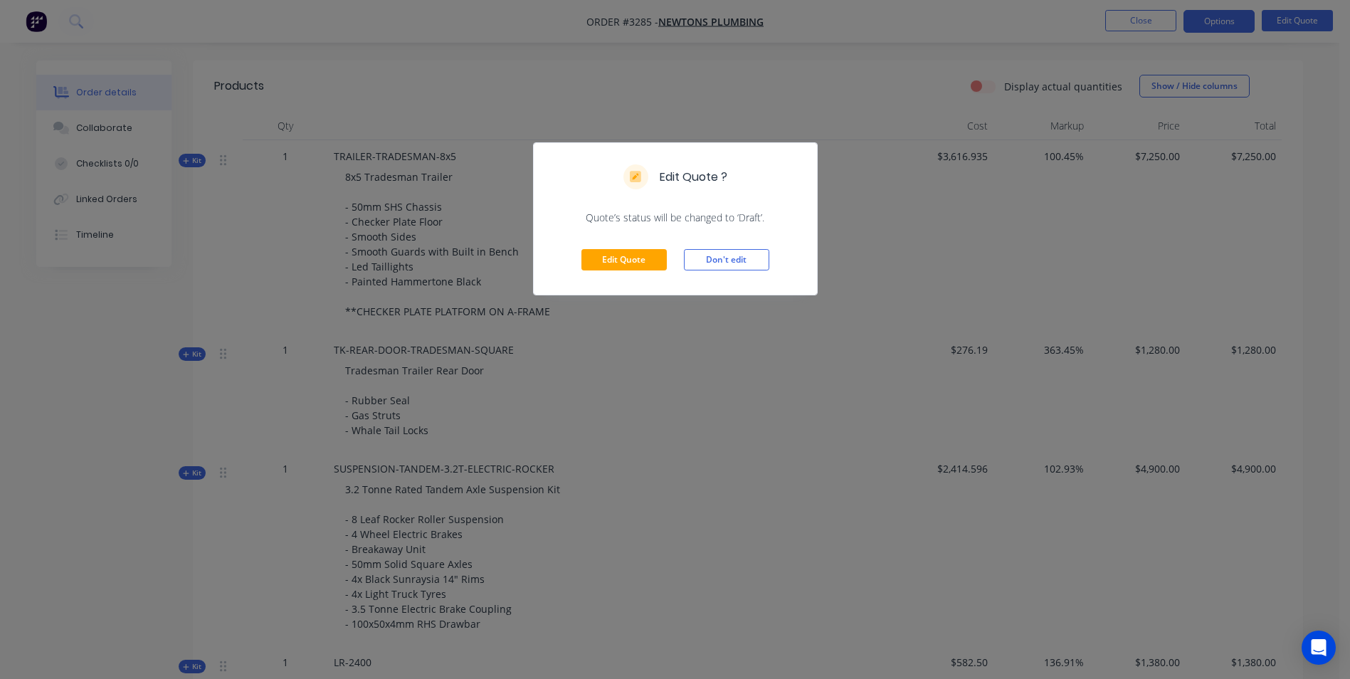
click at [616, 271] on div "Edit Quote Don't edit" at bounding box center [675, 260] width 283 height 70
click at [627, 253] on button "Edit Quote" at bounding box center [623, 259] width 85 height 21
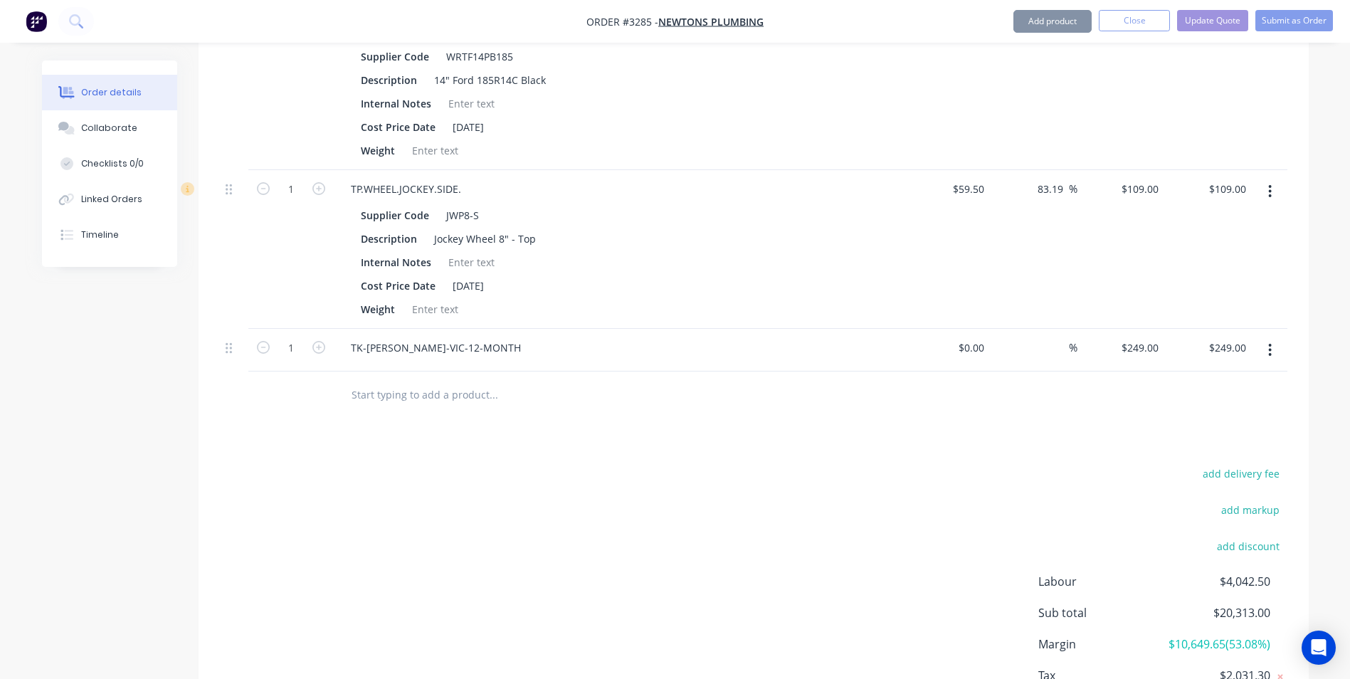
scroll to position [1856, 0]
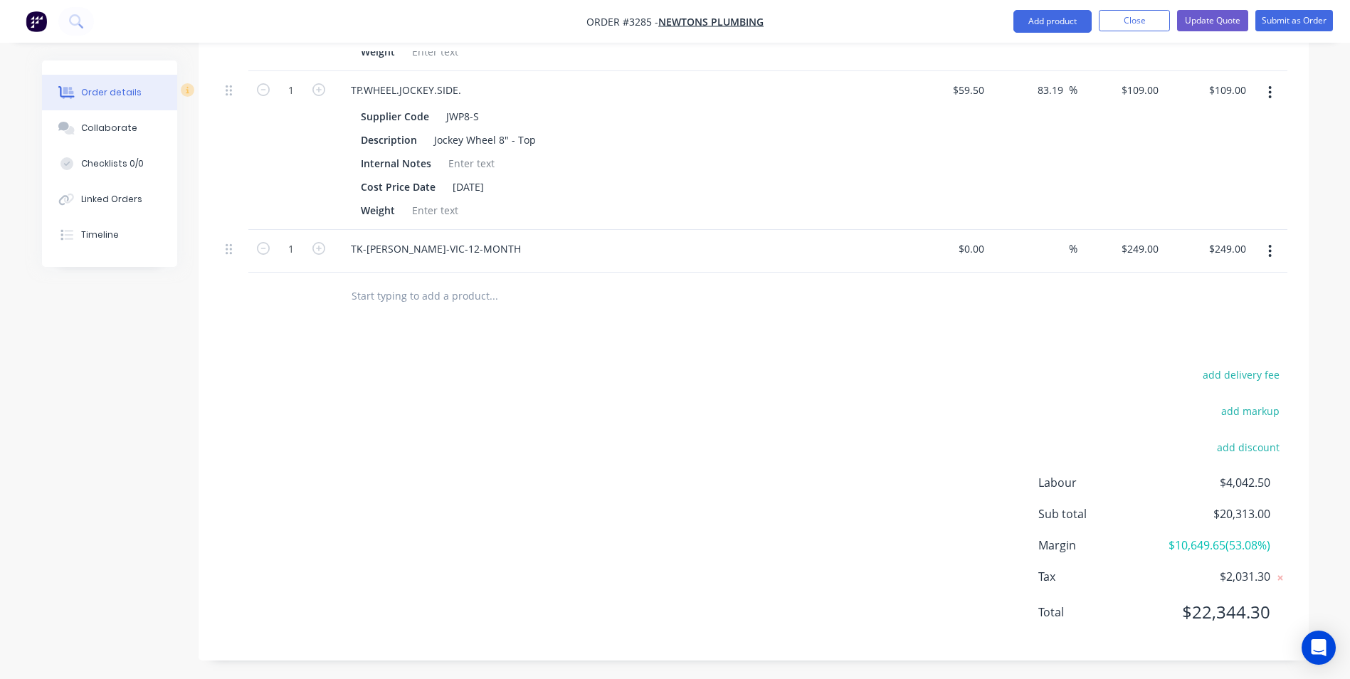
click at [382, 281] on input "text" at bounding box center [493, 295] width 285 height 28
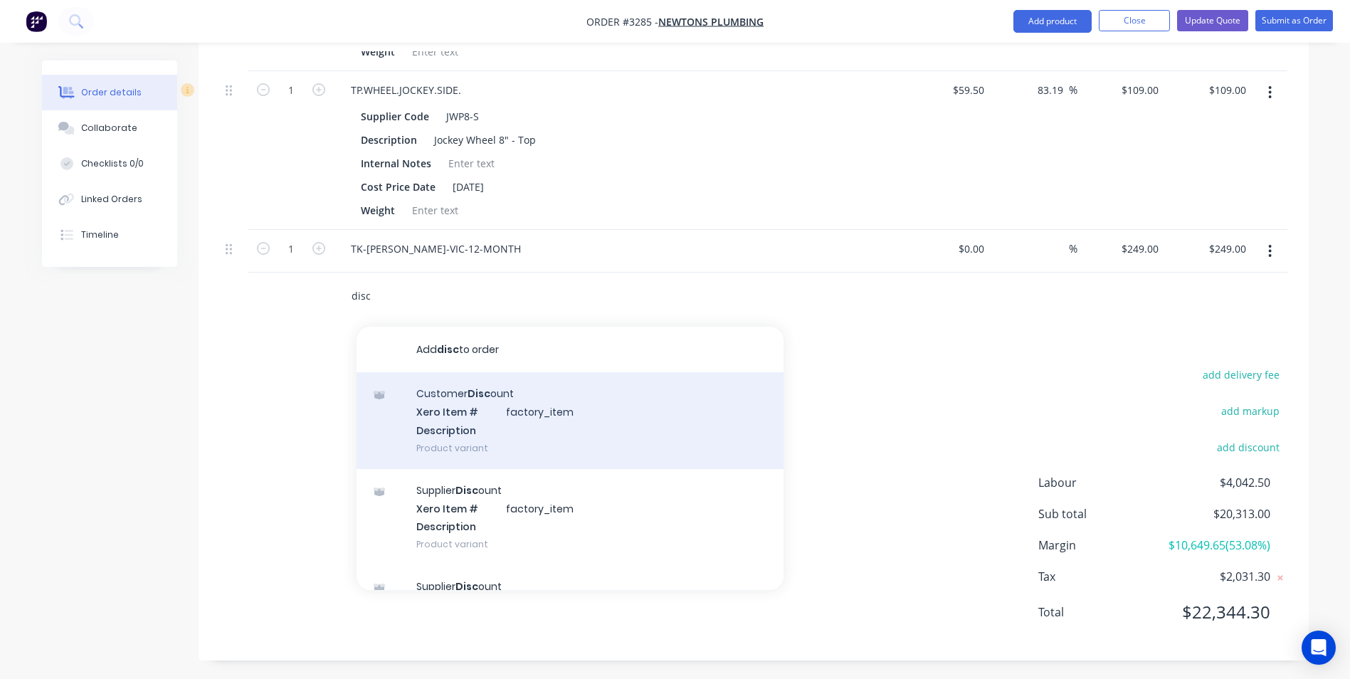
type input "disc"
click at [447, 408] on div "Customer Disc ount Xero Item # factory_item Description Product variant" at bounding box center [569, 420] width 427 height 96
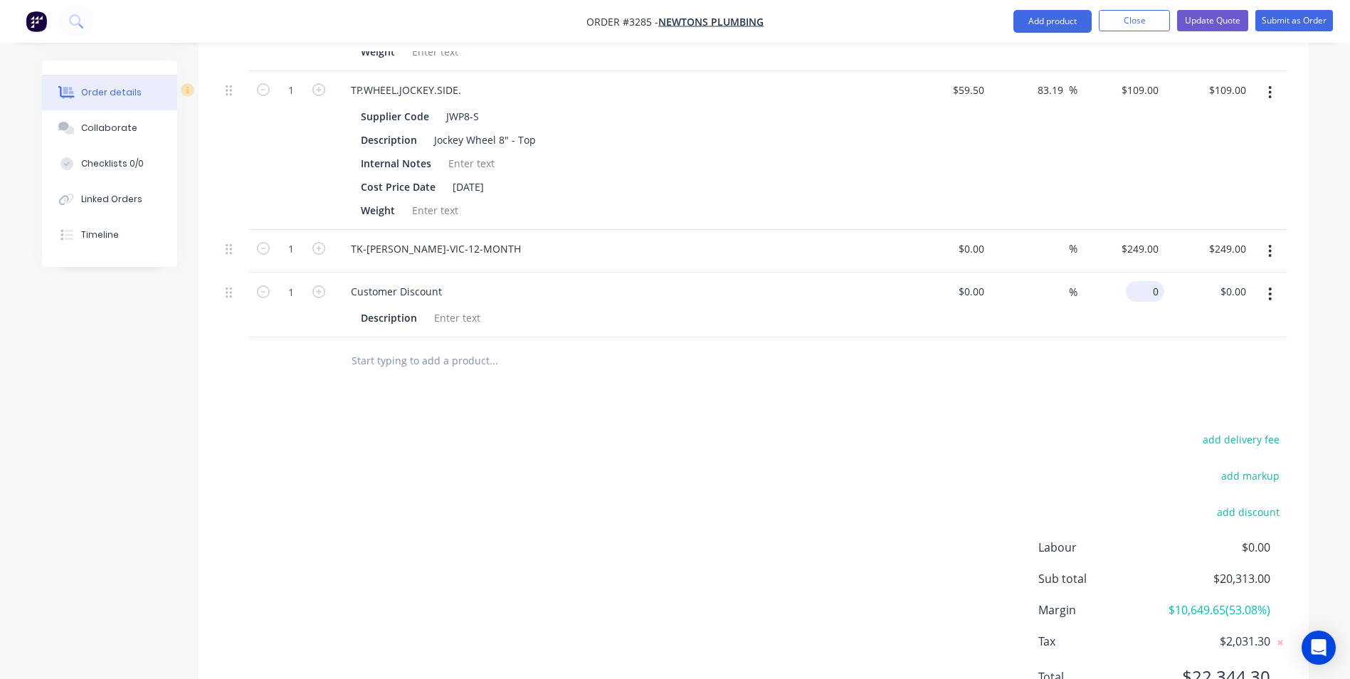
click at [1138, 272] on div "0 $0.00" at bounding box center [1121, 304] width 88 height 65
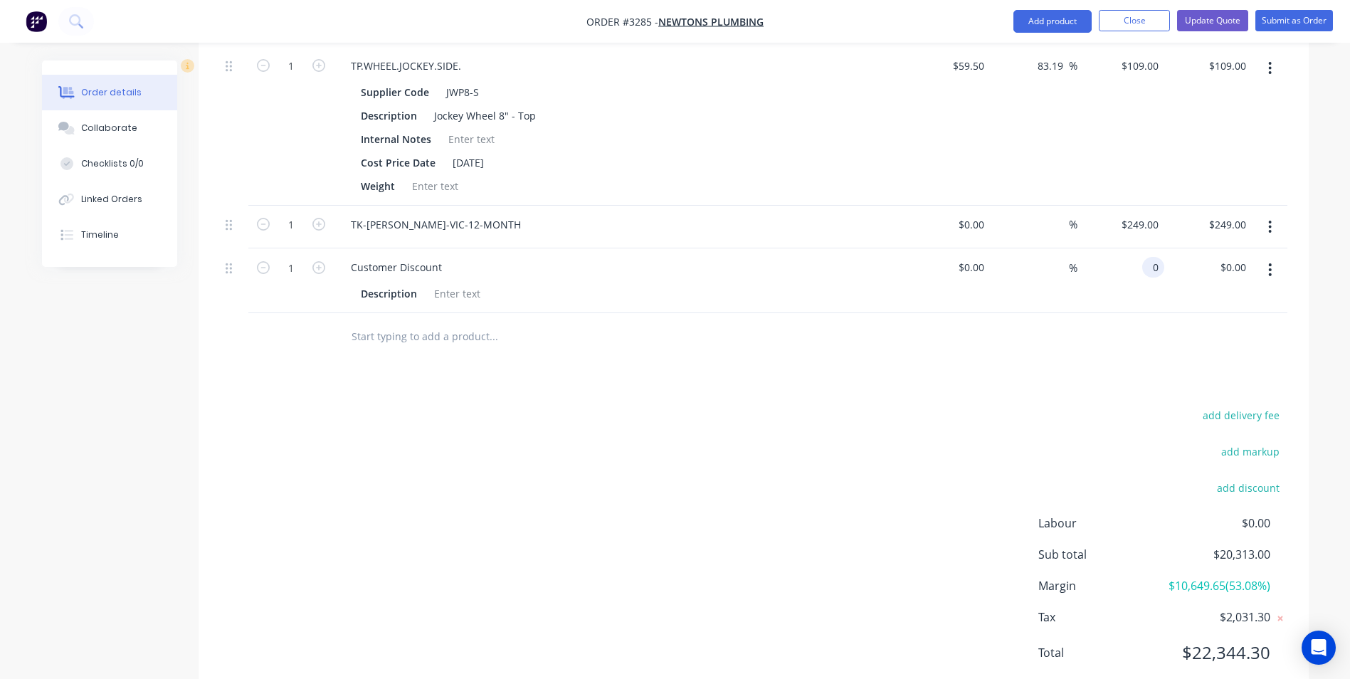
scroll to position [1921, 0]
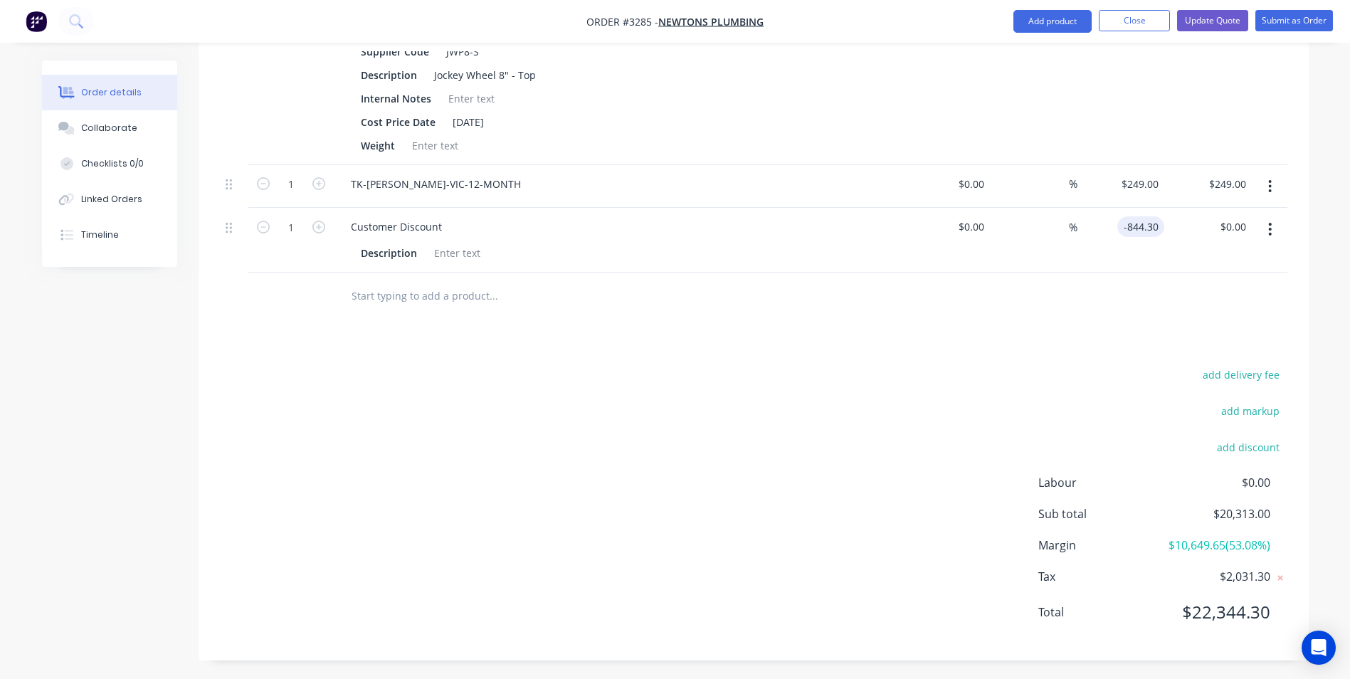
click at [991, 364] on div "add delivery fee add markup add discount Labour $0.00 Sub total $20,313.00 Marg…" at bounding box center [753, 501] width 1067 height 275
type input "$-844.30"
click at [1141, 216] on input "-844.3" at bounding box center [1146, 226] width 36 height 21
type input "8"
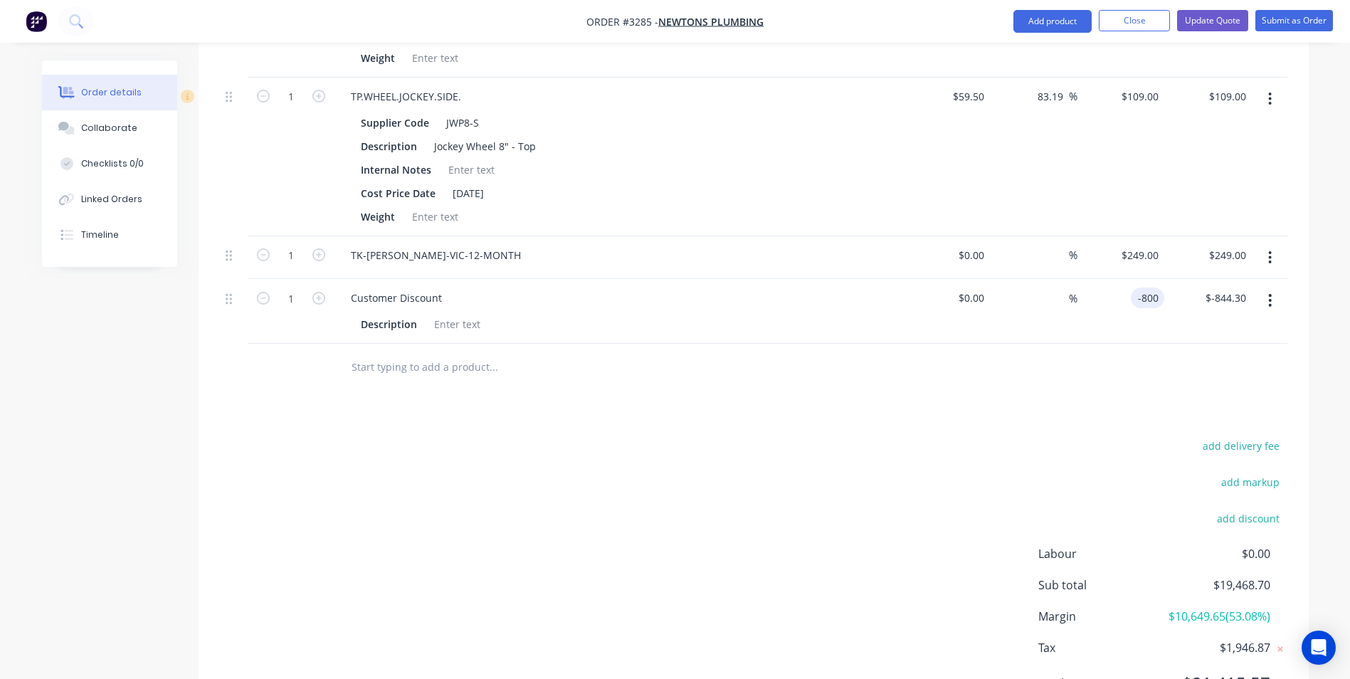
type input "$-800.00"
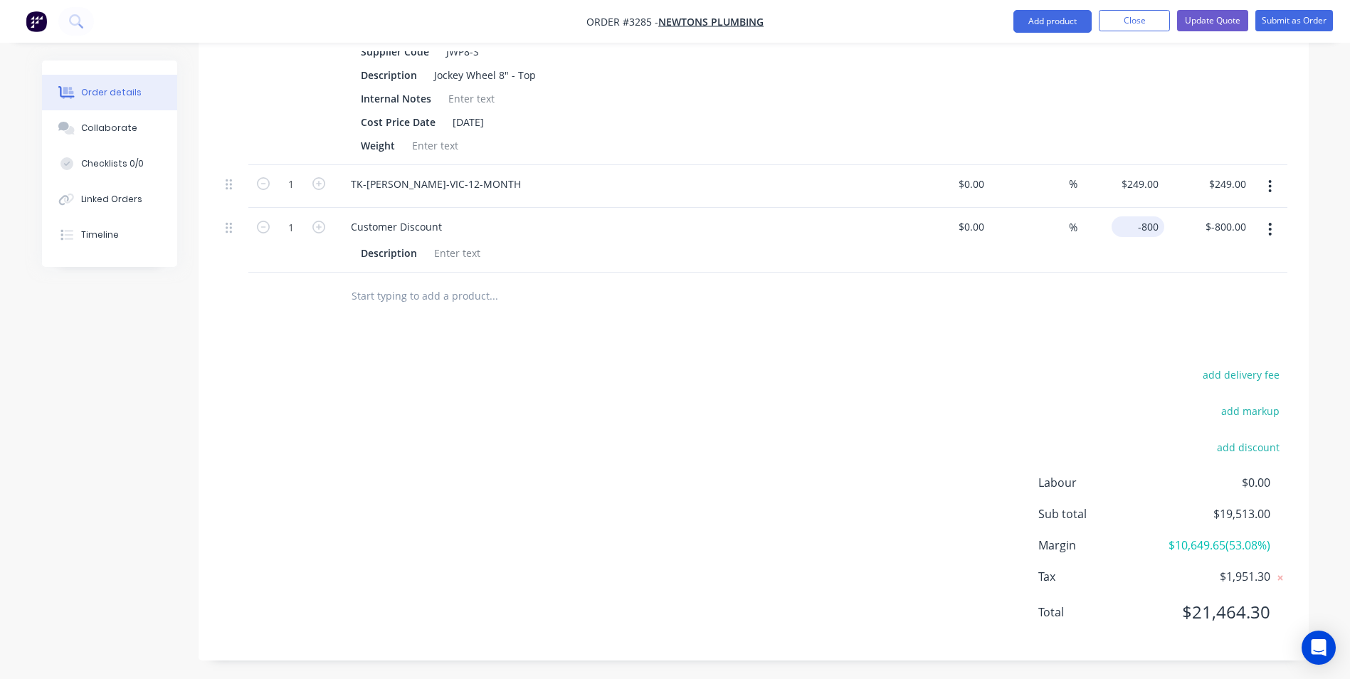
click at [1143, 216] on input "-800" at bounding box center [1140, 226] width 47 height 21
type input "$-780.00"
click at [1138, 216] on input "-780" at bounding box center [1140, 226] width 47 height 21
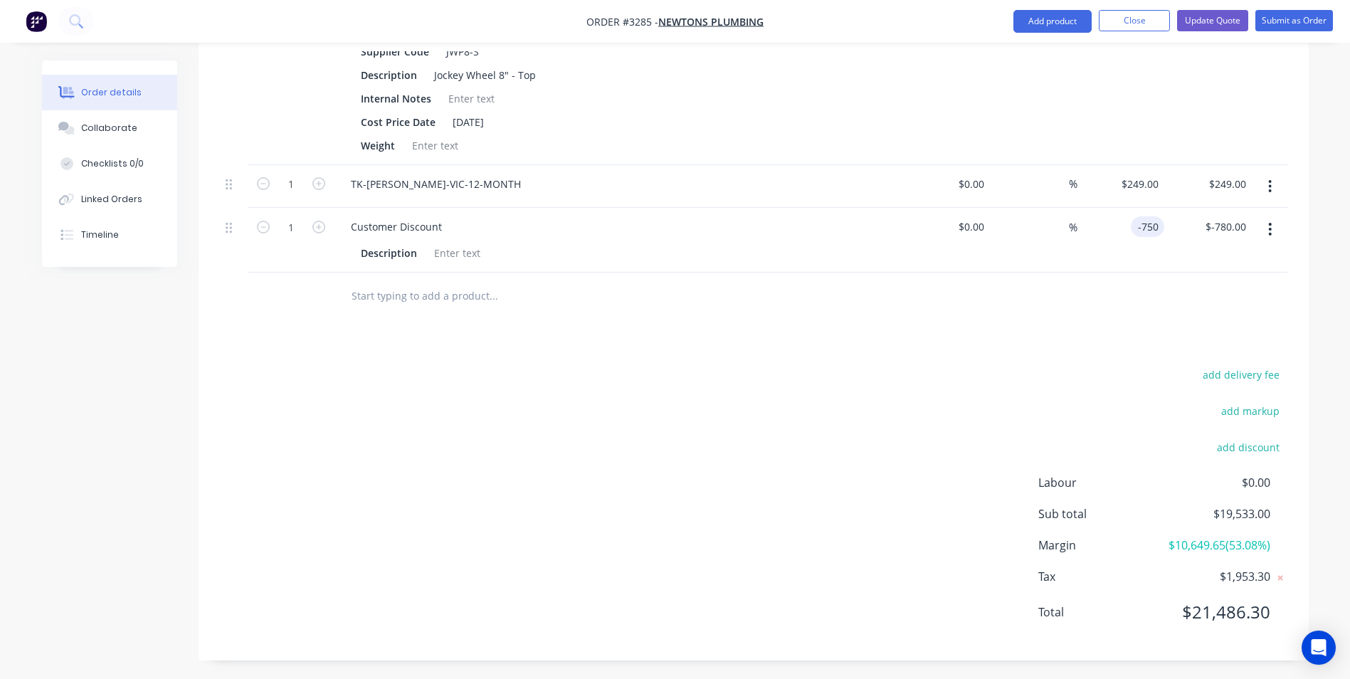
click at [1018, 364] on div "add delivery fee add markup add discount Labour $0.00 Sub total $19,533.00 Marg…" at bounding box center [753, 501] width 1067 height 275
type input "$-750.00"
click at [1138, 216] on input "-750" at bounding box center [1140, 226] width 47 height 21
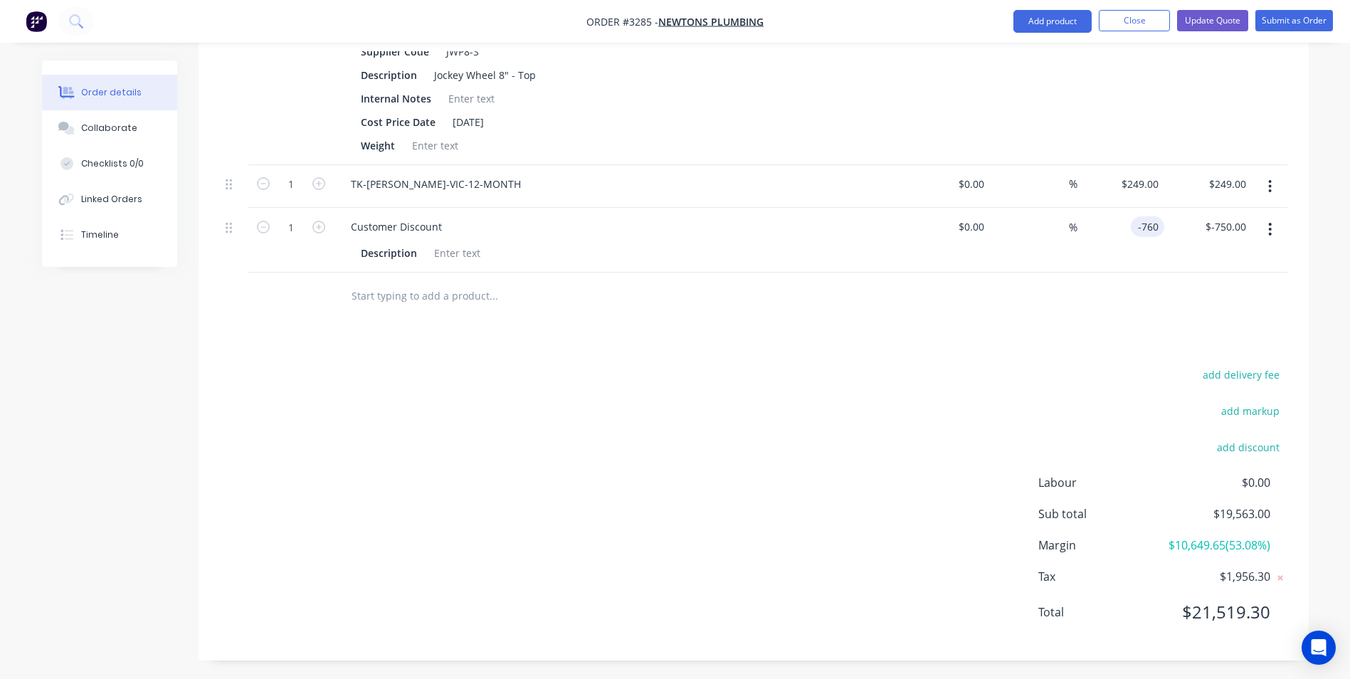
type input "$-760.00"
click at [1133, 216] on div "-760 -760" at bounding box center [1146, 226] width 33 height 21
type input "$-770.00"
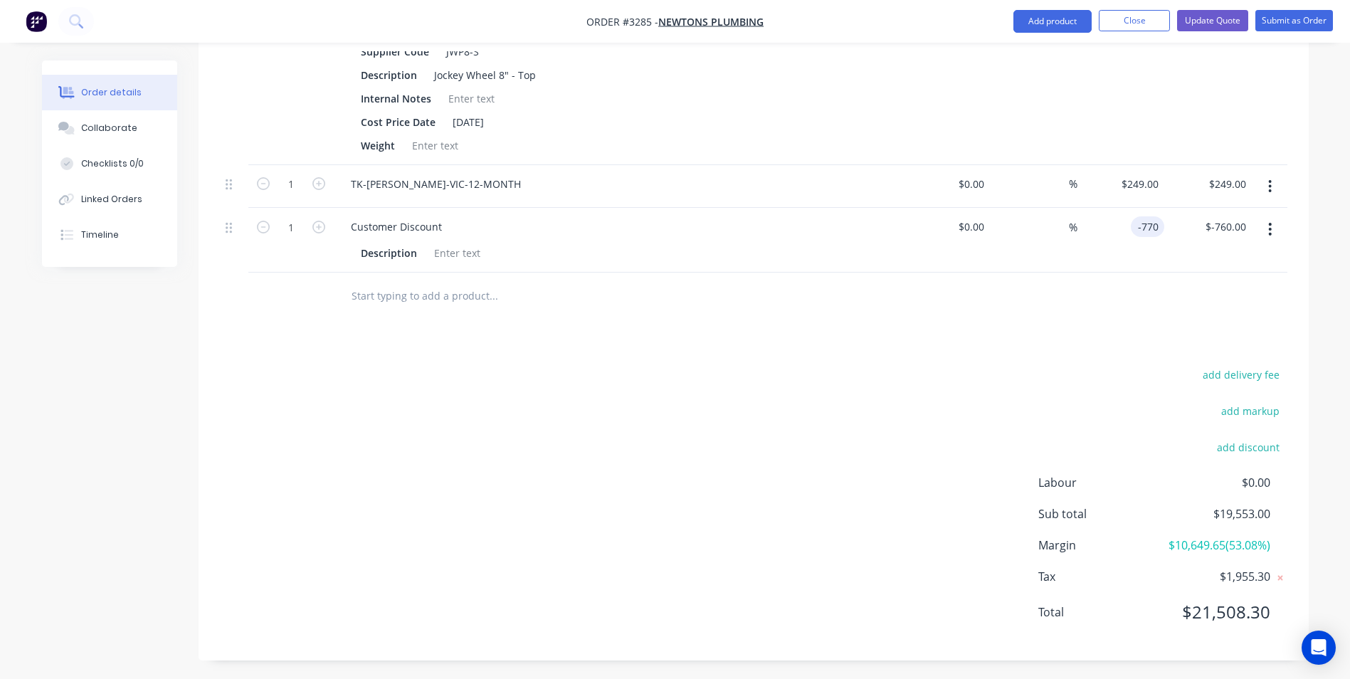
type input "$-770.00"
click at [1134, 216] on div "-770 -770" at bounding box center [1146, 226] width 33 height 21
type input "$-765.00"
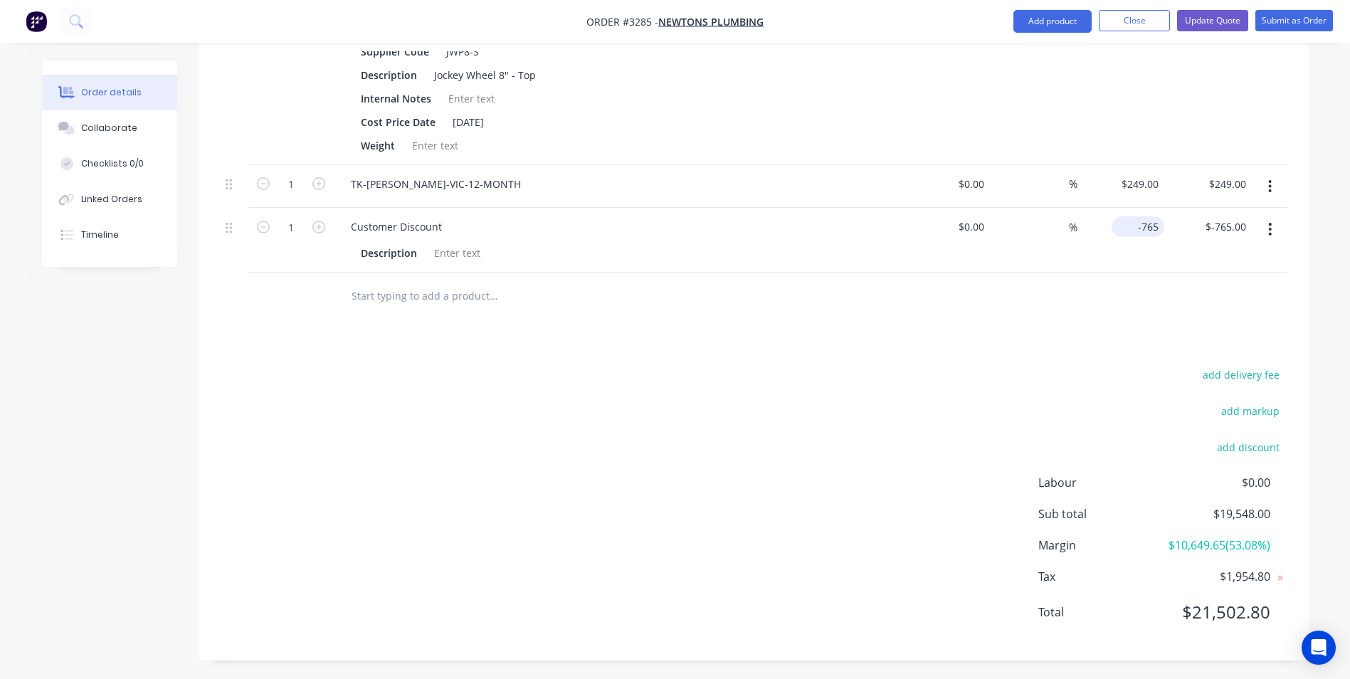
click at [1135, 216] on div "-765 $-765.00" at bounding box center [1137, 226] width 53 height 21
type input "$-764.00"
click at [1076, 297] on div at bounding box center [753, 295] width 1067 height 46
click at [1127, 210] on div "-764 -764" at bounding box center [1121, 240] width 88 height 65
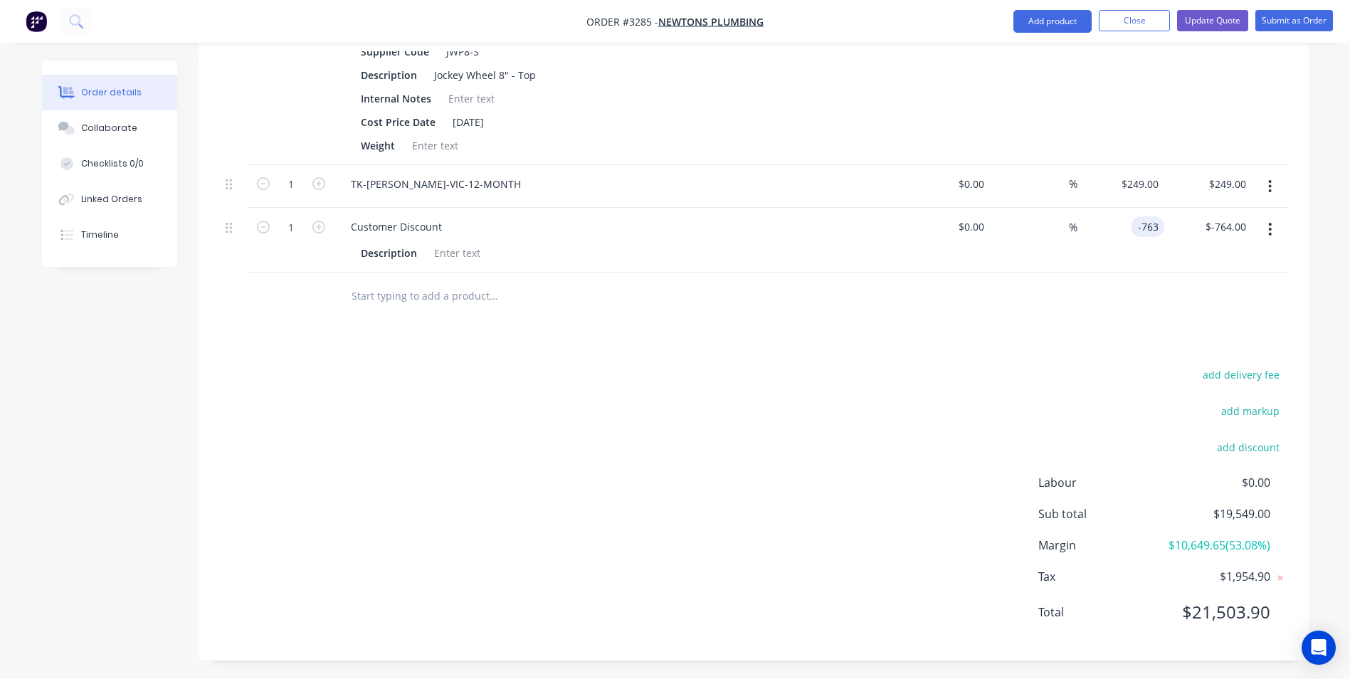
click at [1051, 284] on div at bounding box center [753, 295] width 1067 height 46
type input "$-763.00"
click at [1140, 216] on input "-763" at bounding box center [1140, 226] width 47 height 21
click at [1074, 288] on div at bounding box center [753, 295] width 1067 height 46
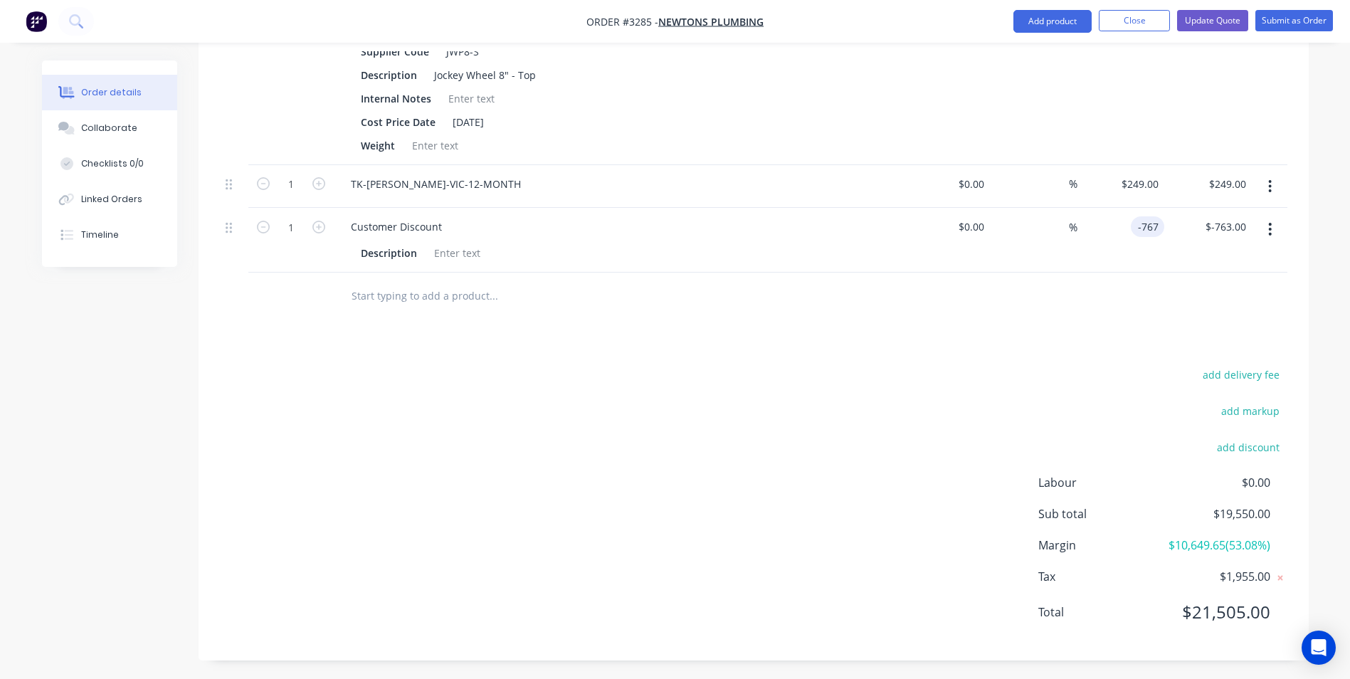
type input "$-767.00"
click at [1150, 216] on input "-767" at bounding box center [1150, 226] width 28 height 21
click at [1158, 216] on input "-767" at bounding box center [1150, 226] width 28 height 21
click at [1065, 287] on div at bounding box center [753, 295] width 1067 height 46
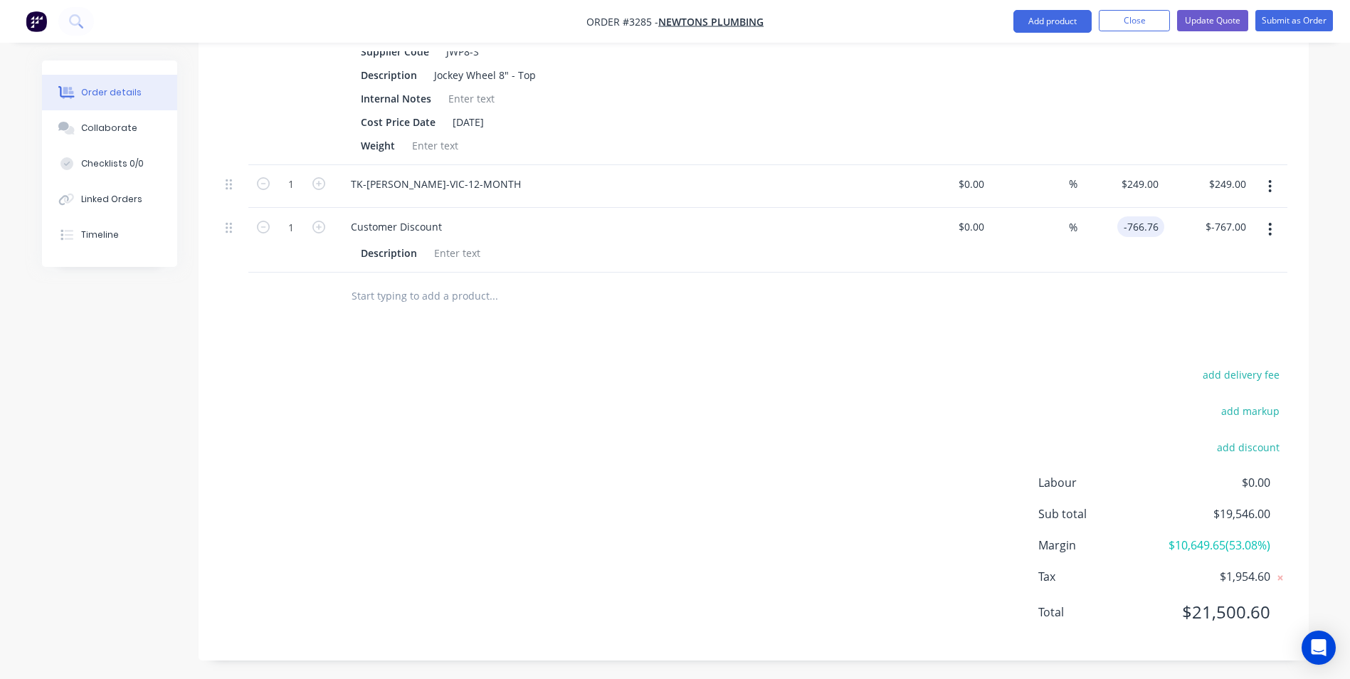
type input "$-766.76"
click at [1158, 216] on input "$-766.76" at bounding box center [1140, 226] width 47 height 21
click at [1159, 216] on input "-766.76" at bounding box center [1143, 226] width 41 height 21
click at [1085, 380] on div "add delivery fee add markup add discount Labour $0.00 Sub total $19,546.24 Marg…" at bounding box center [753, 501] width 1067 height 275
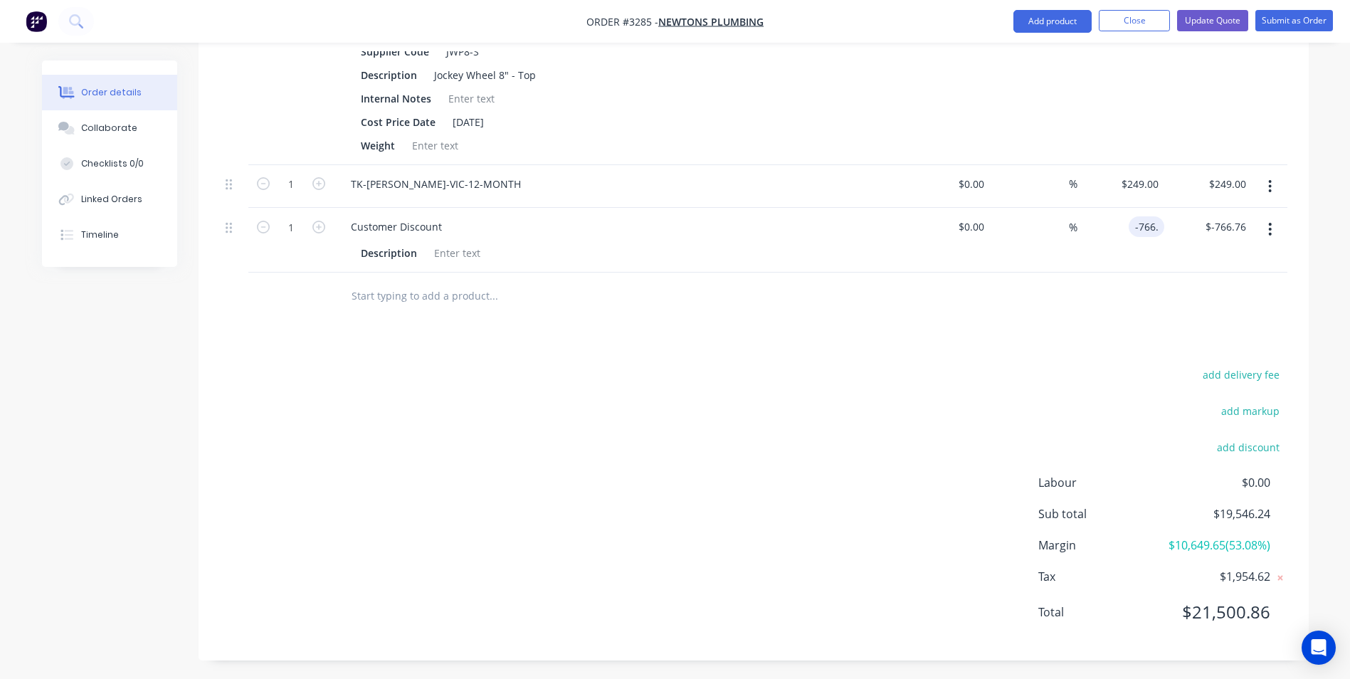
type input "$-766.00"
click at [1143, 216] on input "-766" at bounding box center [1140, 226] width 47 height 21
drag, startPoint x: 1113, startPoint y: 290, endPoint x: 1101, endPoint y: 294, distance: 12.8
click at [1111, 290] on div at bounding box center [753, 295] width 1067 height 46
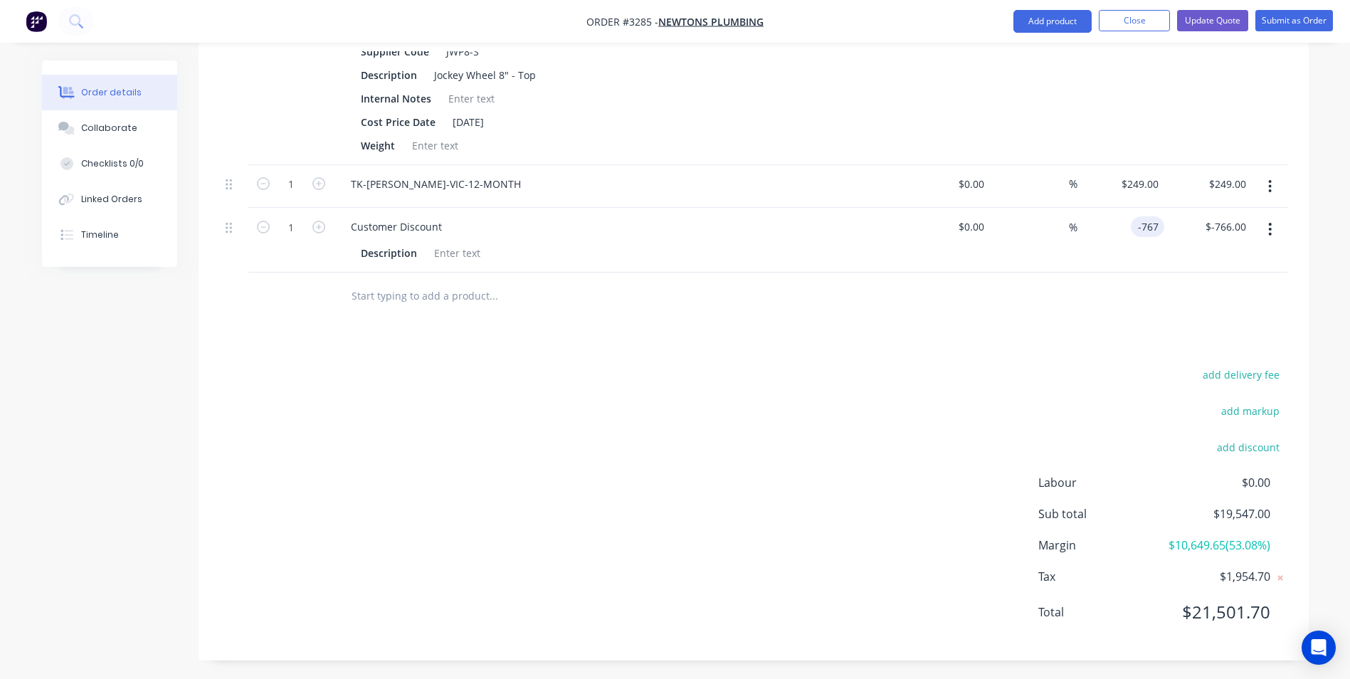
type input "$-767.00"
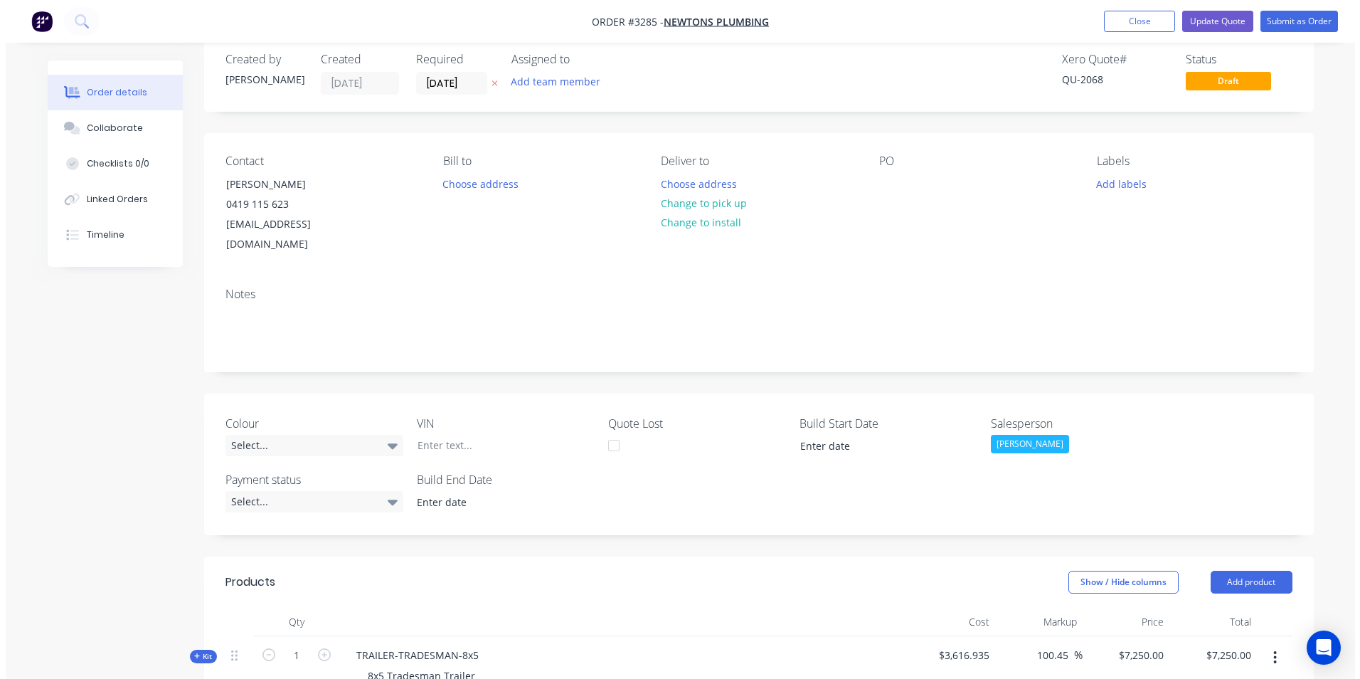
scroll to position [0, 0]
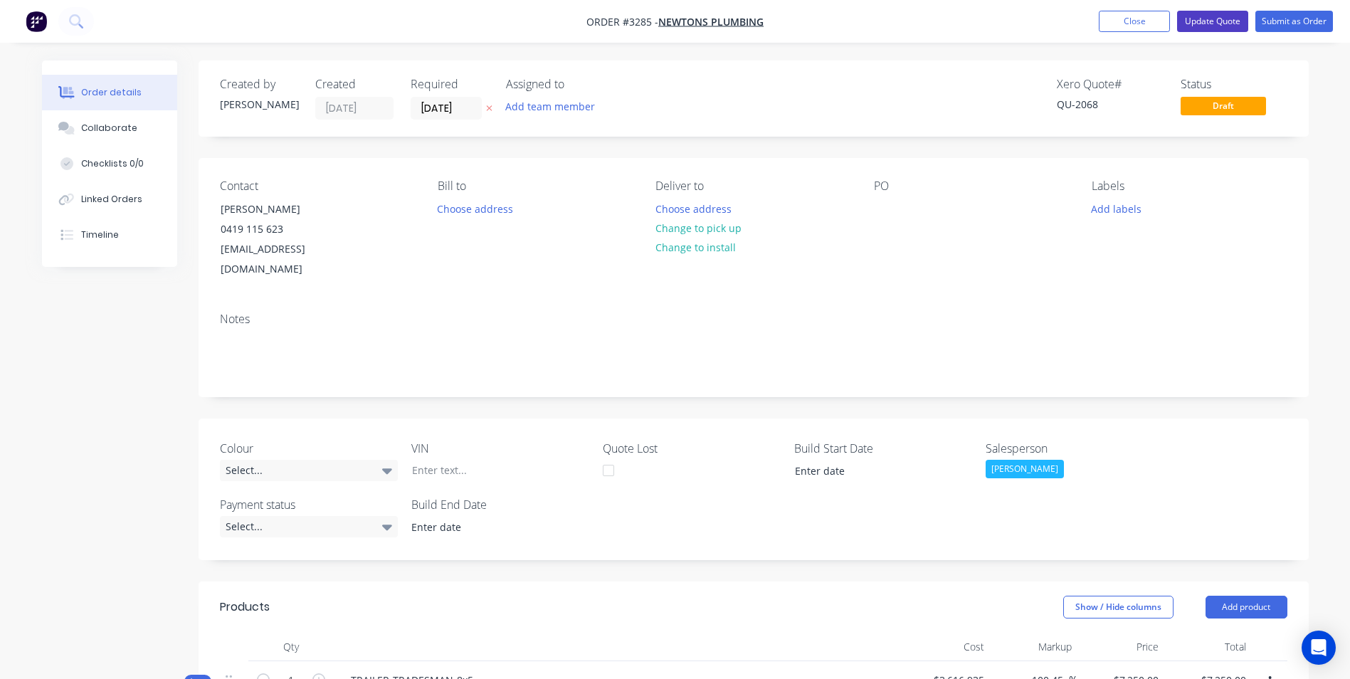
click at [1216, 16] on button "Update Quote" at bounding box center [1212, 21] width 71 height 21
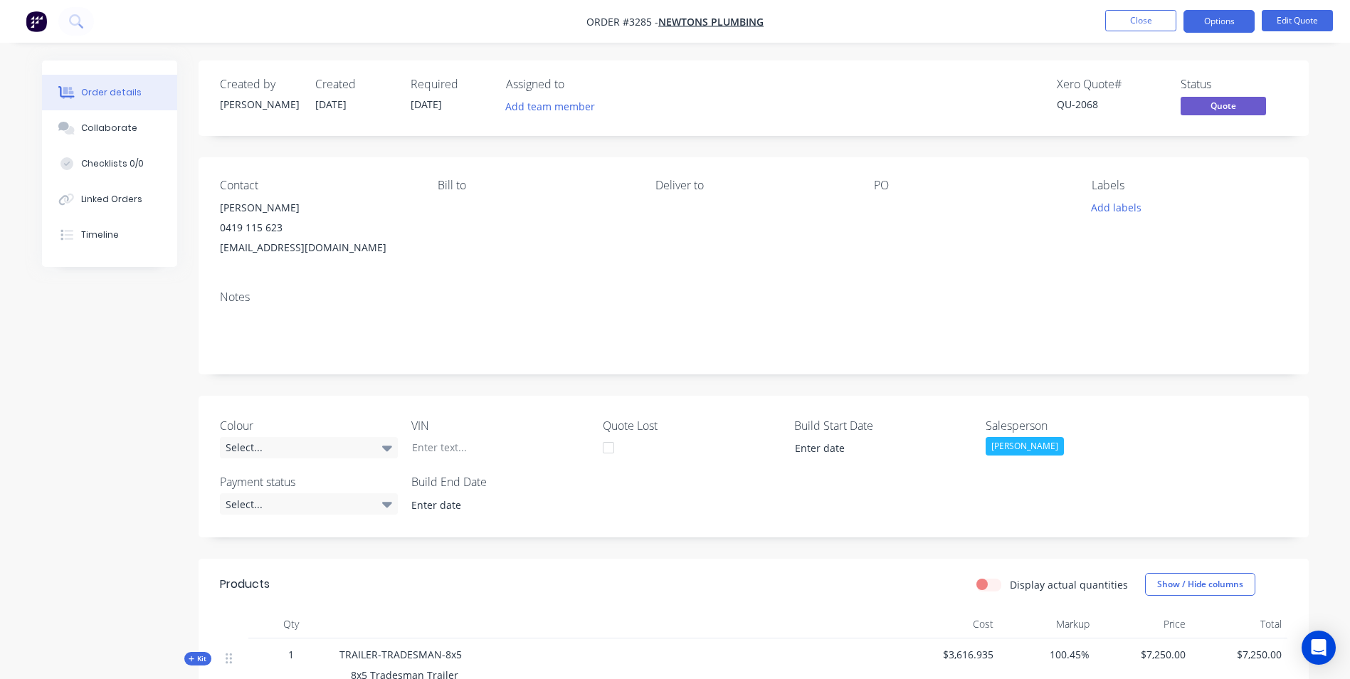
drag, startPoint x: 1219, startPoint y: 23, endPoint x: 1219, endPoint y: 33, distance: 10.0
click at [1218, 19] on button "Options" at bounding box center [1218, 21] width 71 height 23
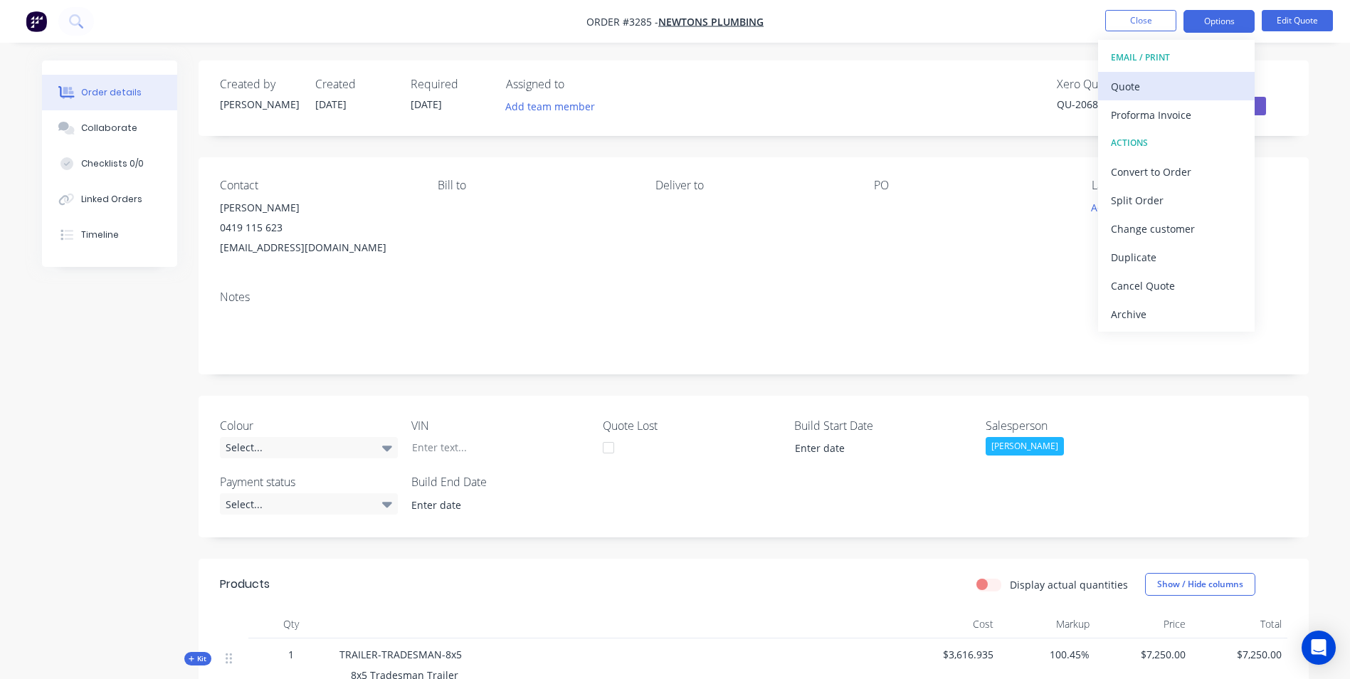
click at [1145, 85] on div "Quote" at bounding box center [1176, 86] width 131 height 21
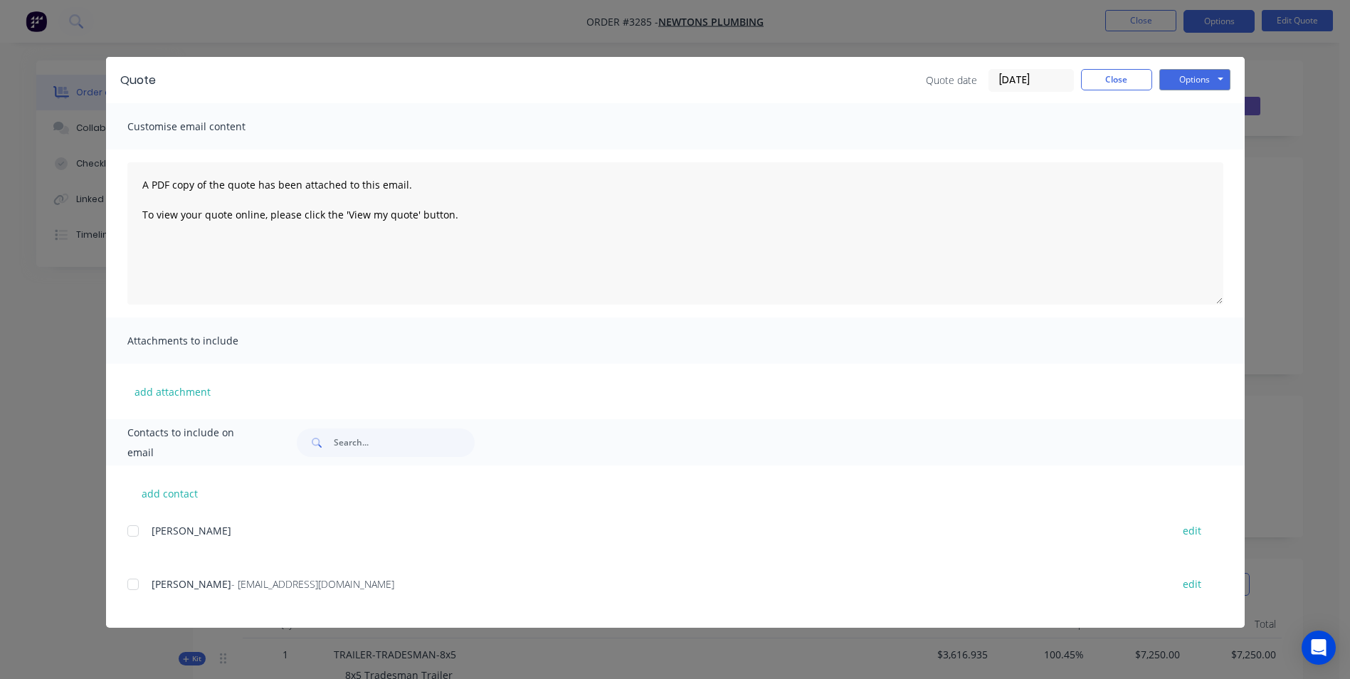
click at [134, 583] on div at bounding box center [133, 584] width 28 height 28
click at [1178, 73] on button "Options" at bounding box center [1194, 79] width 71 height 21
click at [1181, 151] on button "Email" at bounding box center [1204, 151] width 91 height 23
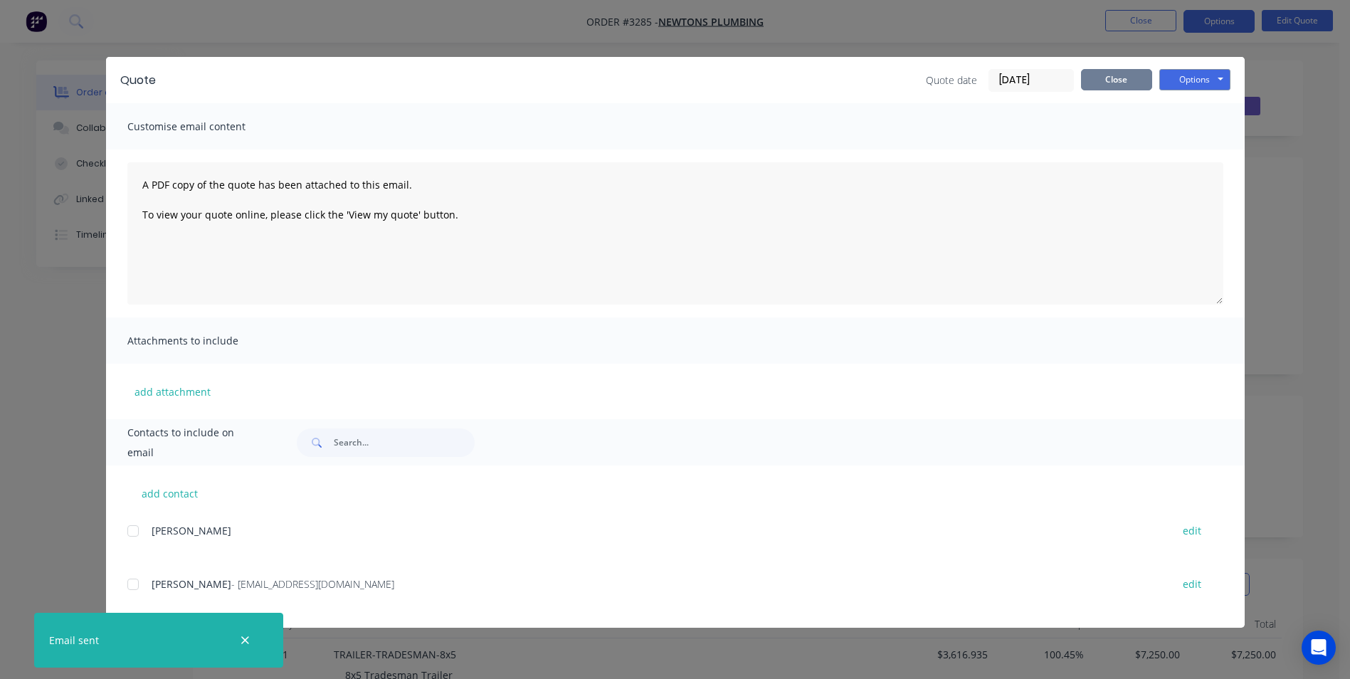
click at [1125, 75] on button "Close" at bounding box center [1116, 79] width 71 height 21
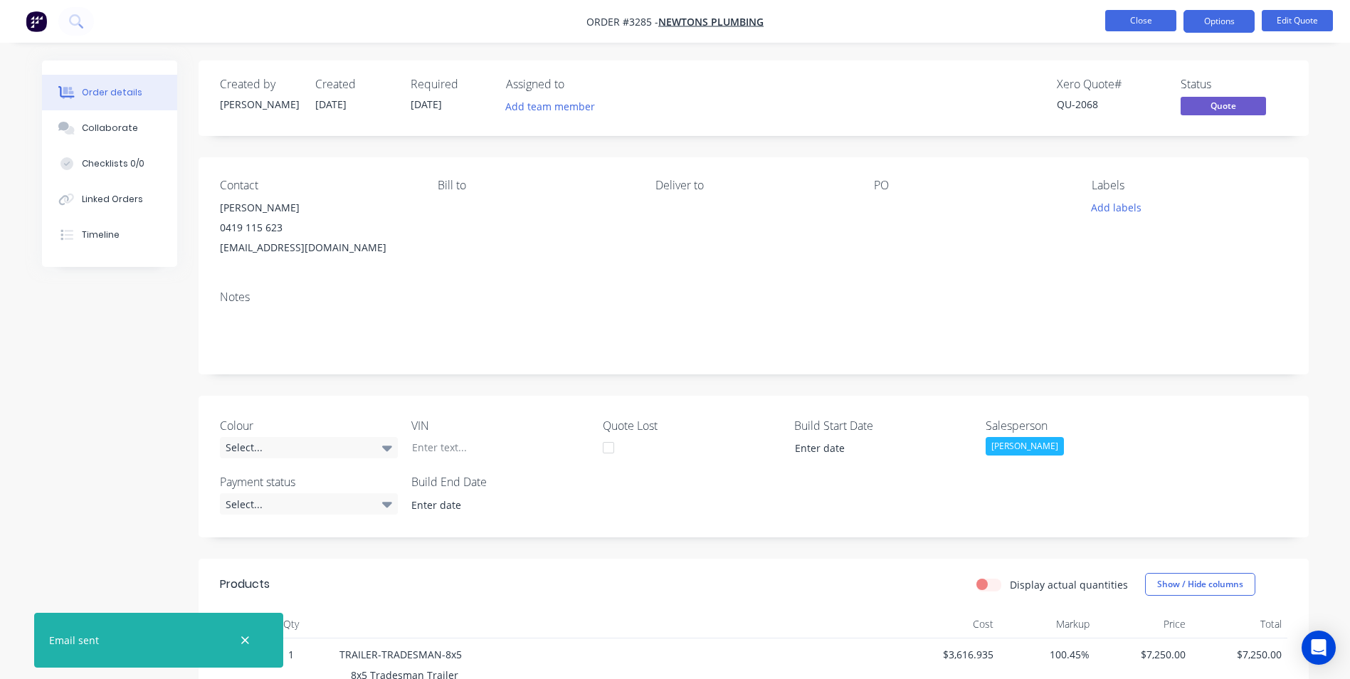
click at [1140, 23] on button "Close" at bounding box center [1140, 20] width 71 height 21
